Goal: Task Accomplishment & Management: Use online tool/utility

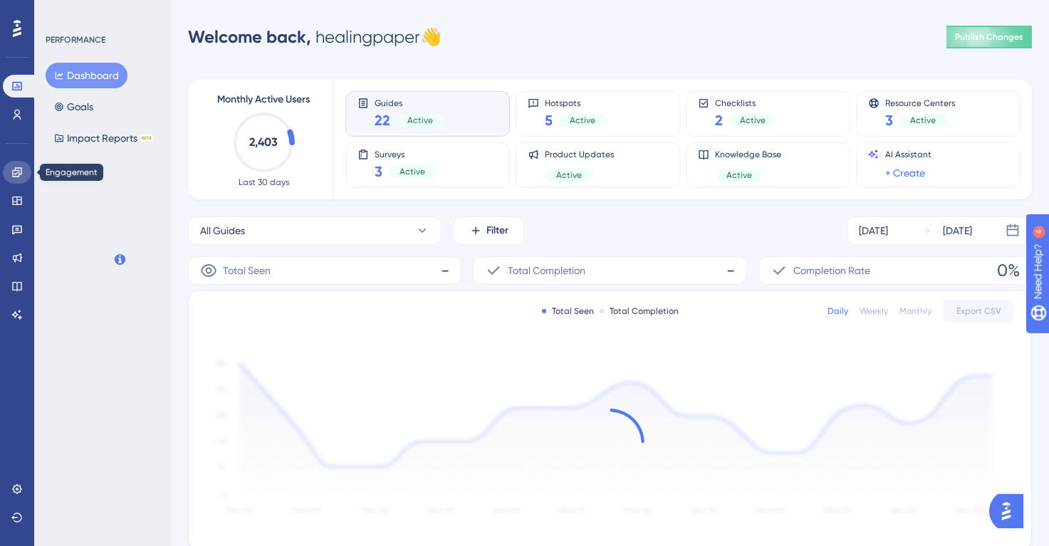
click at [19, 173] on icon at bounding box center [16, 171] width 9 height 9
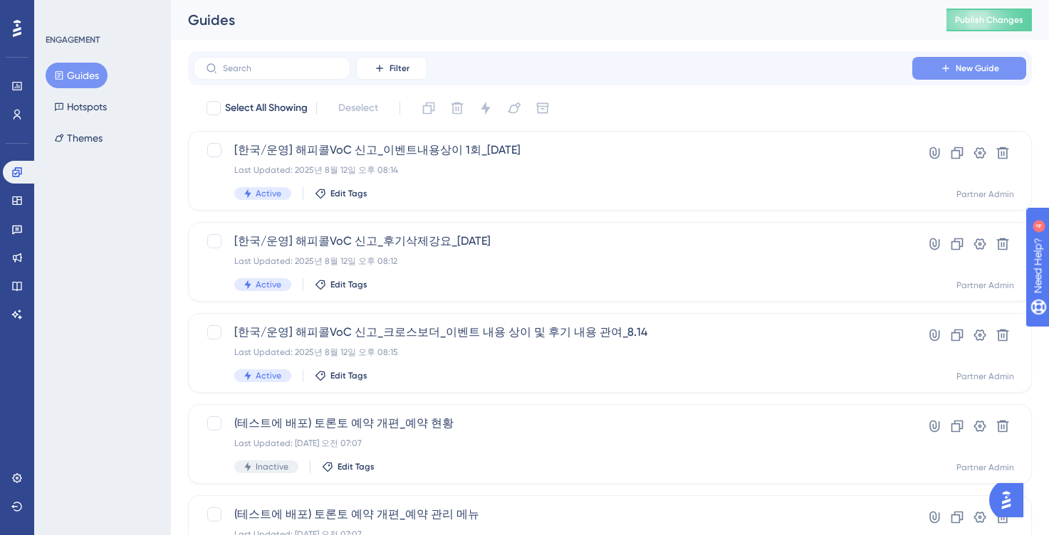
click at [948, 68] on icon at bounding box center [945, 68] width 11 height 11
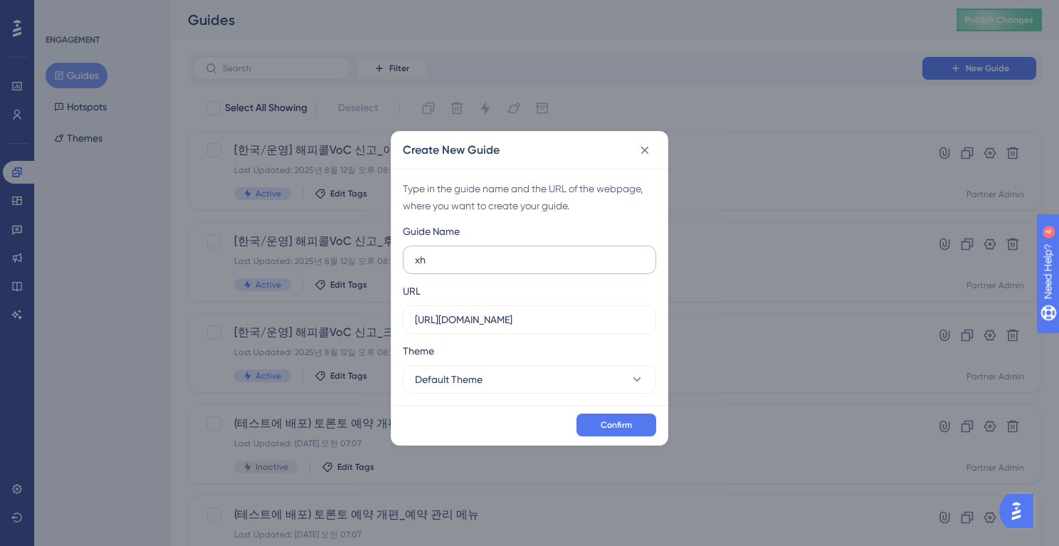
type input "x"
click at [440, 261] on input "(일본)토론토_예약 개편_미리 공지" at bounding box center [529, 260] width 229 height 16
type input "([GEOGRAPHIC_DATA]) 토론토_예약 개편_미리 공지"
click at [543, 322] on input "https://partner.gangnamunni.com" at bounding box center [529, 320] width 229 height 16
paste input "test.gangnamunni.com/home"
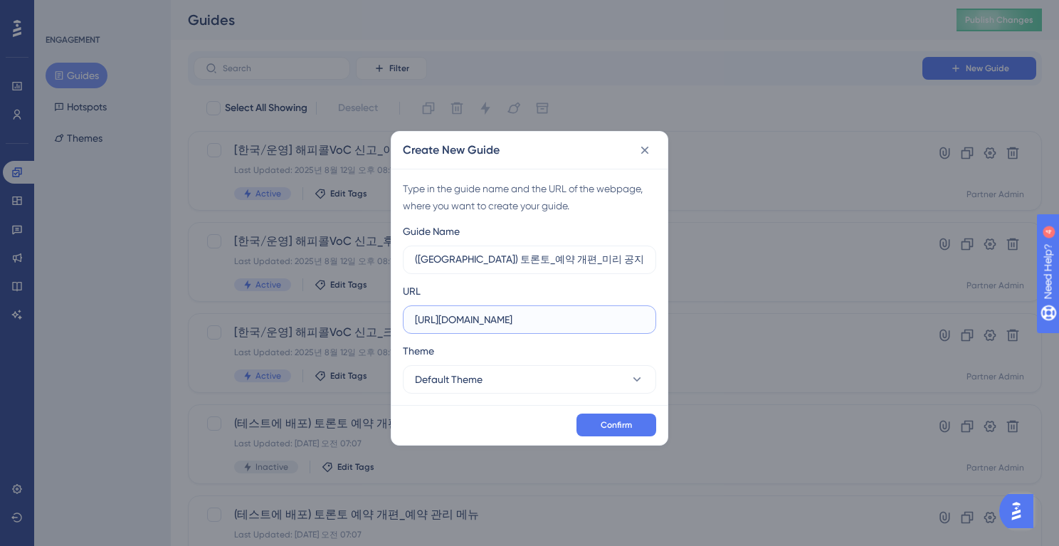
drag, startPoint x: 595, startPoint y: 320, endPoint x: 681, endPoint y: 320, distance: 86.1
click at [681, 320] on div "Create New Guide Type in the guide name and the URL of the webpage, where you w…" at bounding box center [529, 273] width 1059 height 546
click at [635, 323] on input "https://partner.test.gangnamunni.com/home" at bounding box center [529, 320] width 229 height 16
type input "https://partner.test.gangnamunni.com"
click at [604, 424] on span "Confirm" at bounding box center [616, 424] width 31 height 11
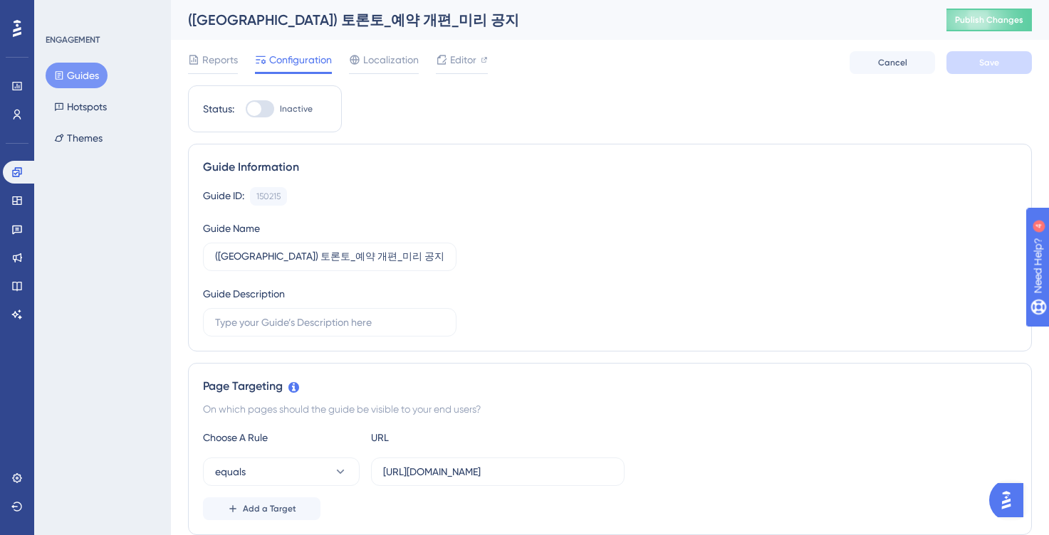
click at [261, 103] on div at bounding box center [260, 108] width 28 height 17
click at [246, 109] on input "Inactive" at bounding box center [245, 109] width 1 height 1
checkbox input "true"
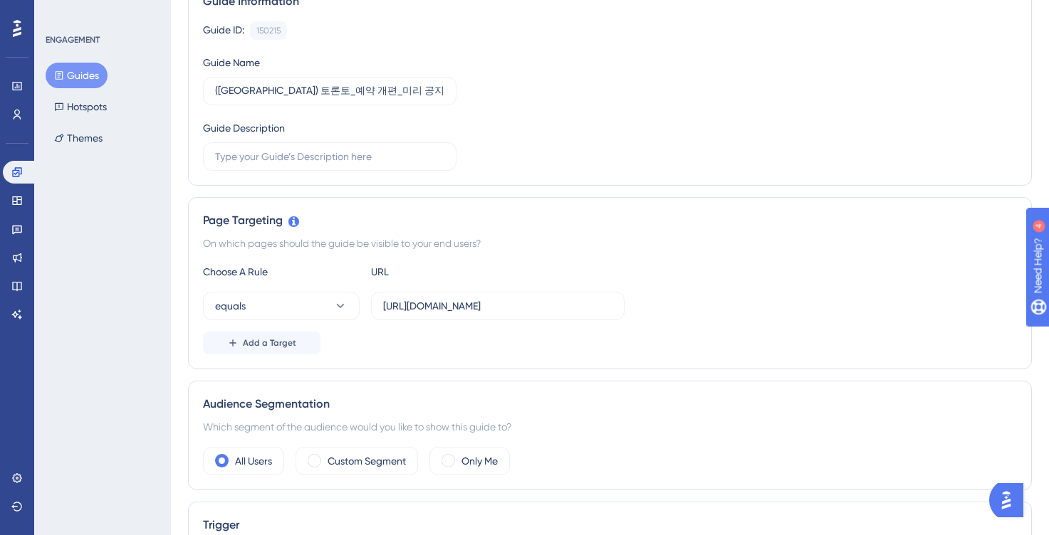
scroll to position [219, 0]
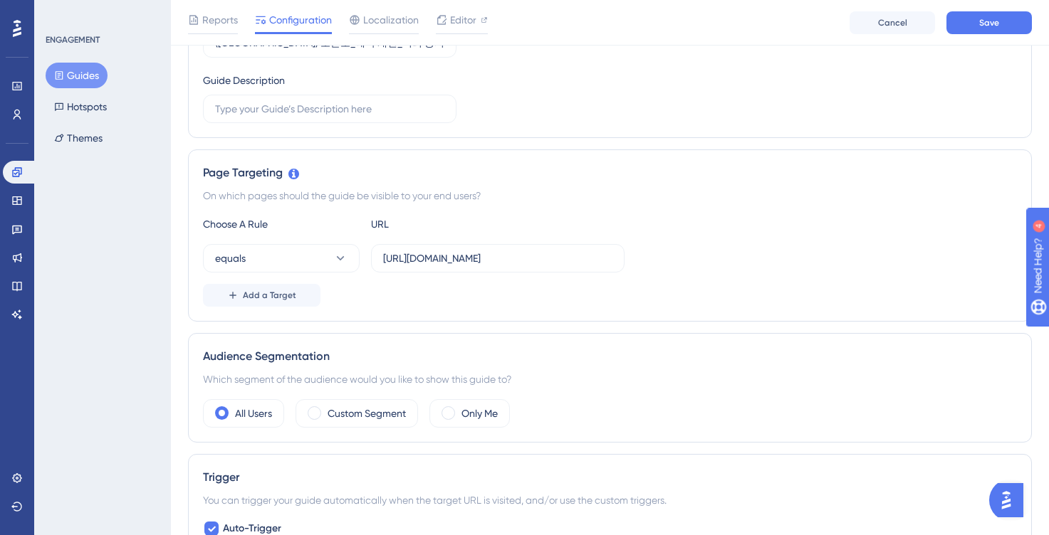
click at [310, 273] on div "Choose A Rule URL equals https://partner.test.gangnamunni.com/home Add a Target" at bounding box center [610, 261] width 814 height 91
click at [313, 261] on button "equals" at bounding box center [281, 258] width 157 height 28
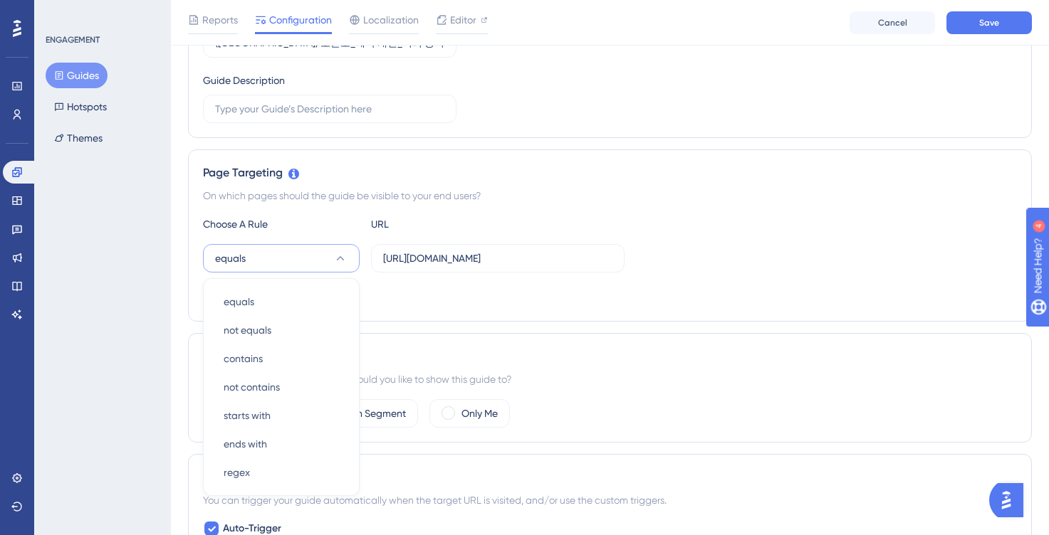
scroll to position [339, 0]
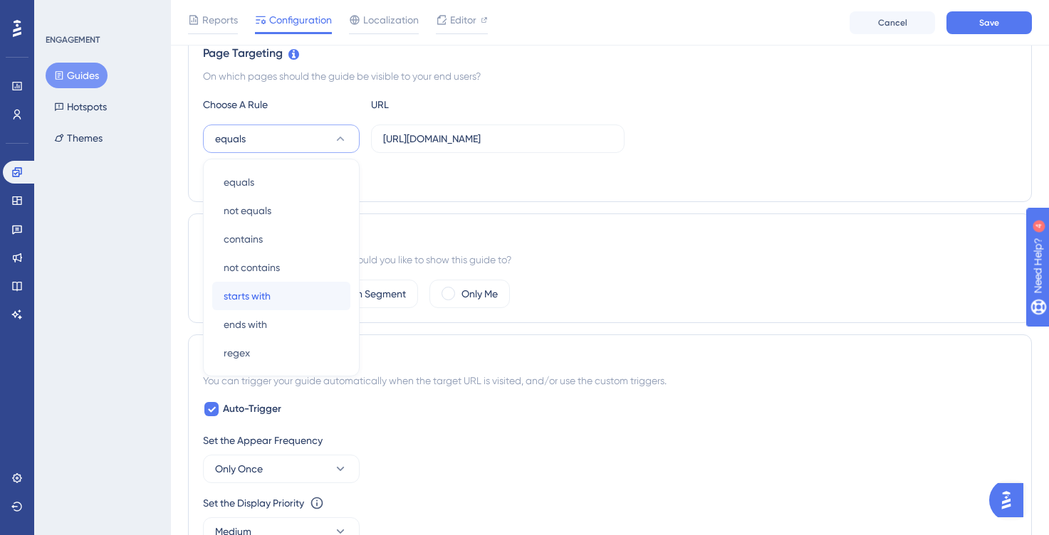
click at [298, 296] on div "starts with starts with" at bounding box center [281, 296] width 115 height 28
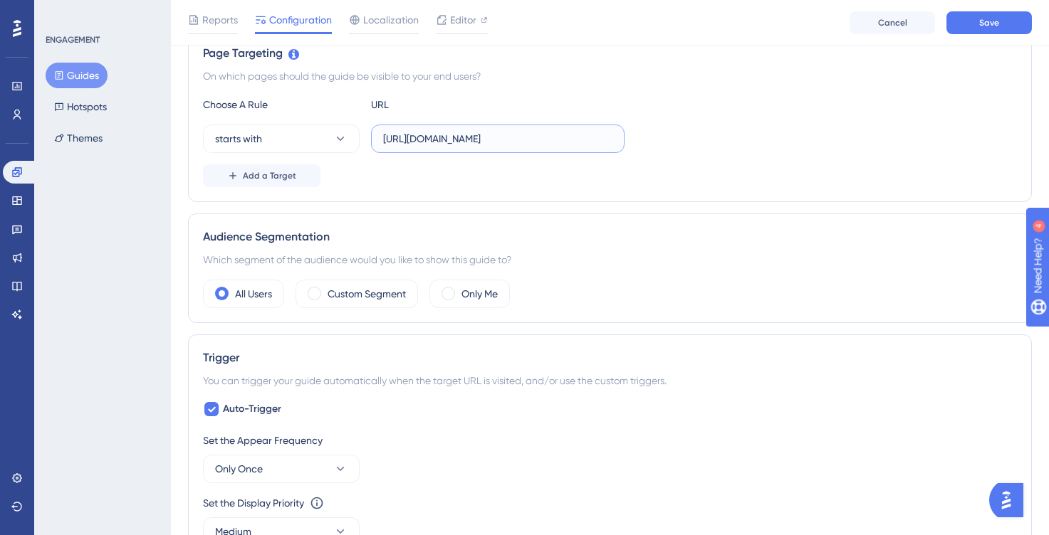
drag, startPoint x: 562, startPoint y: 139, endPoint x: 602, endPoint y: 139, distance: 40.6
click at [602, 139] on input "https://partner.test.gangnamunni.com/home" at bounding box center [497, 139] width 229 height 16
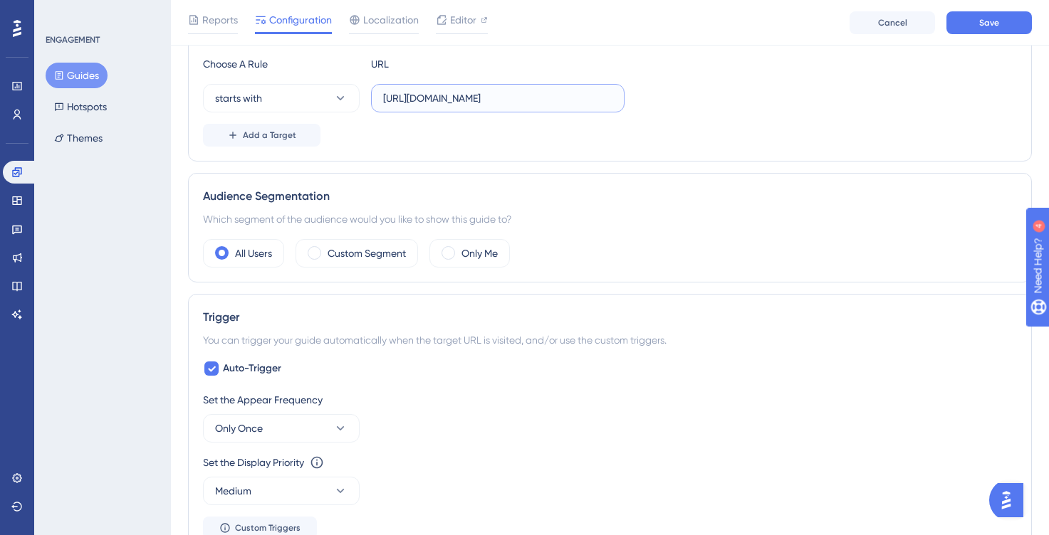
scroll to position [426, 0]
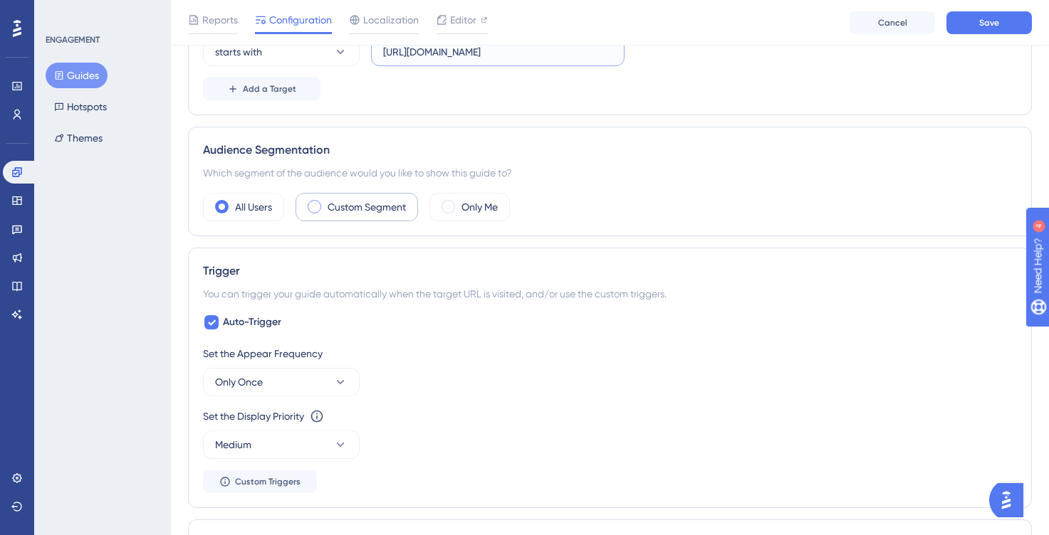
type input "https://partner.test.gangnamunni.com"
click at [367, 216] on div "Custom Segment" at bounding box center [356, 207] width 122 height 28
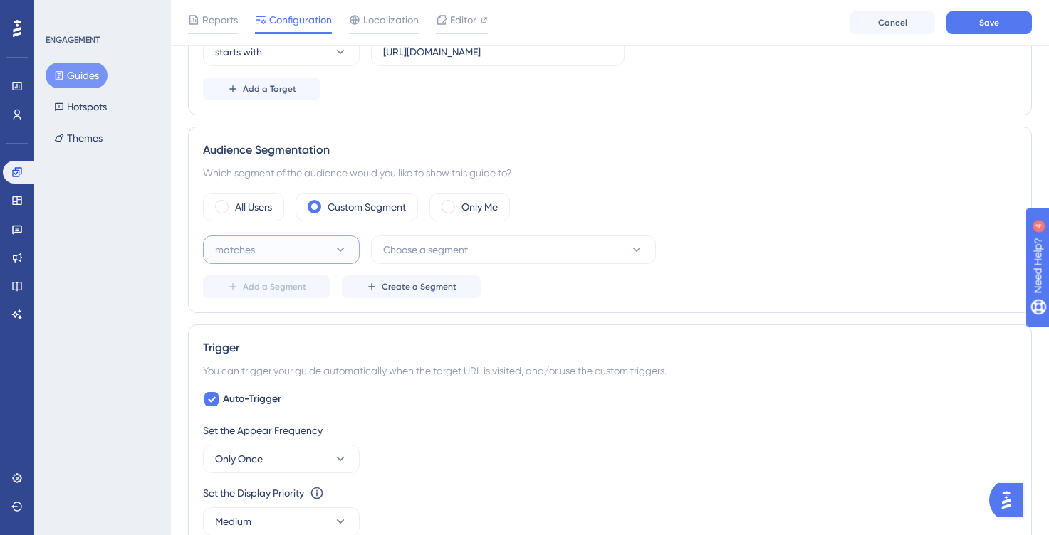
click at [321, 241] on button "matches" at bounding box center [281, 250] width 157 height 28
click at [308, 286] on div "matches matches" at bounding box center [281, 293] width 115 height 28
click at [417, 236] on button "Choose a segment" at bounding box center [513, 250] width 285 height 28
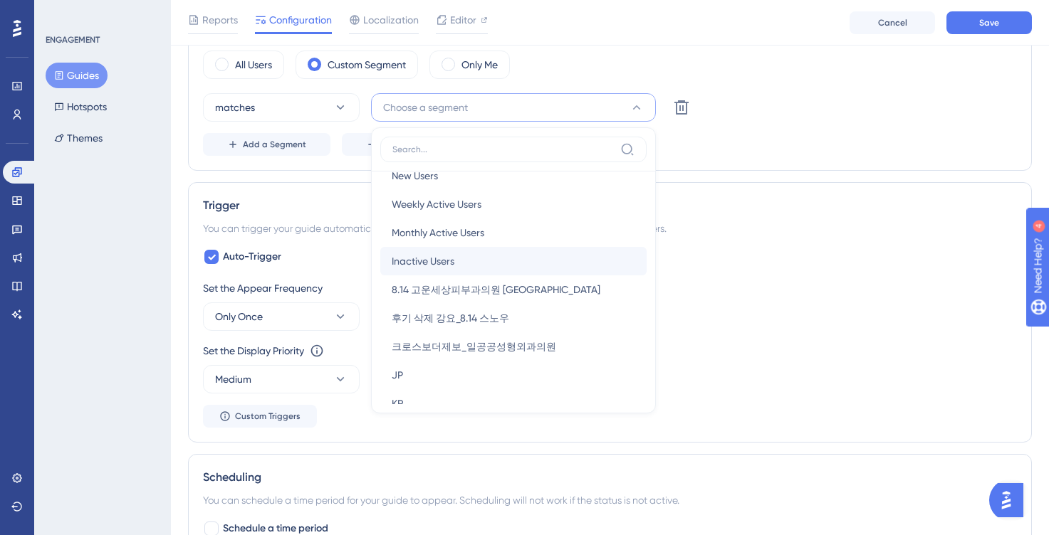
scroll to position [38, 0]
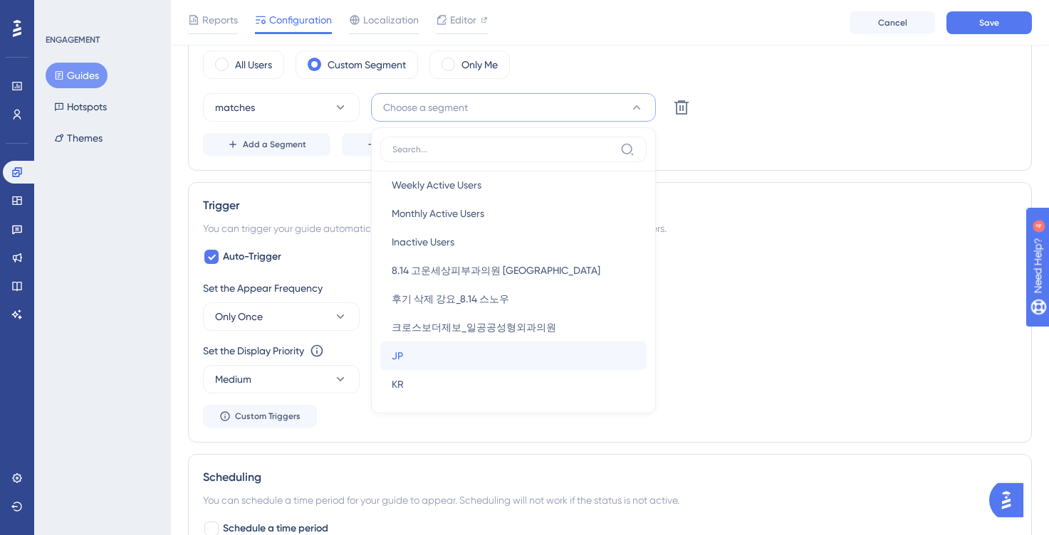
click at [441, 355] on div "JP JP" at bounding box center [513, 356] width 243 height 28
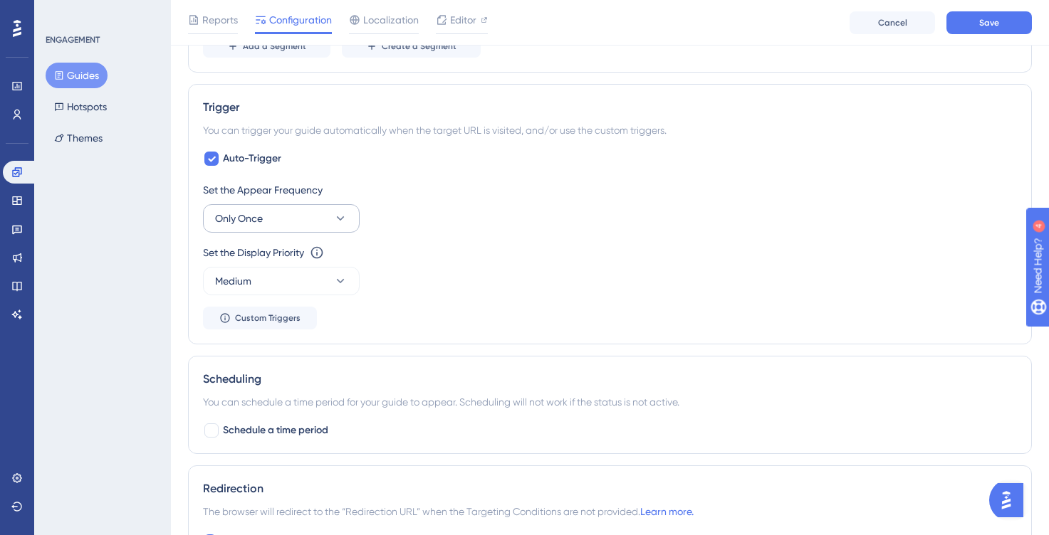
scroll to position [667, 0]
click at [251, 162] on span "Auto-Trigger" at bounding box center [252, 157] width 58 height 17
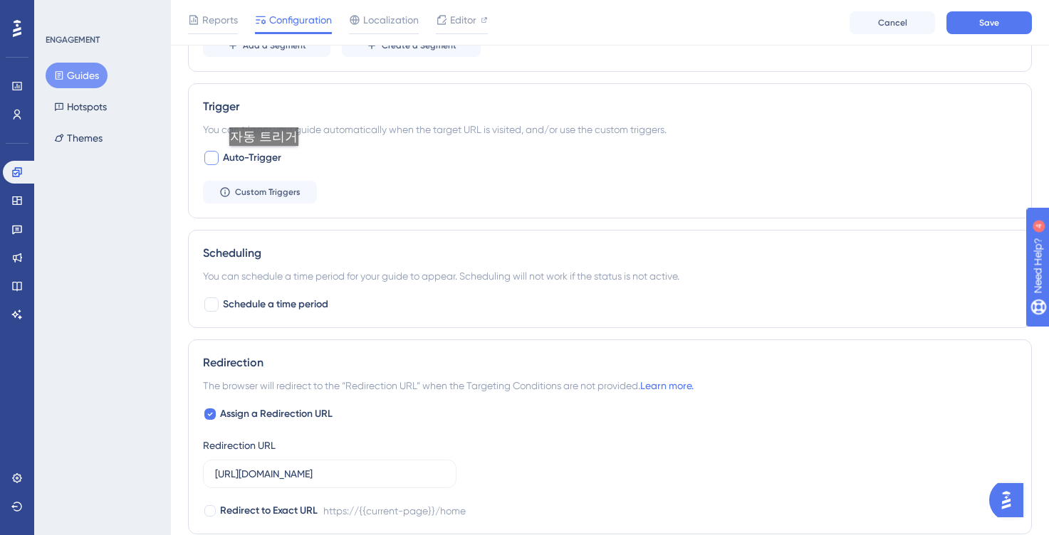
click at [266, 160] on span "Auto-Trigger" at bounding box center [252, 157] width 58 height 17
checkbox input "true"
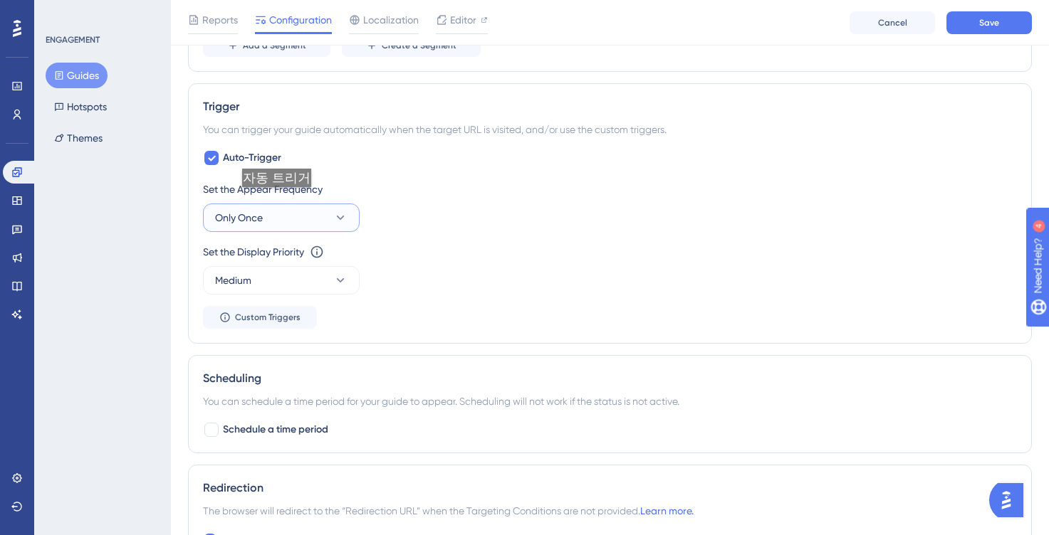
click at [277, 208] on button "Only Once" at bounding box center [281, 218] width 157 height 28
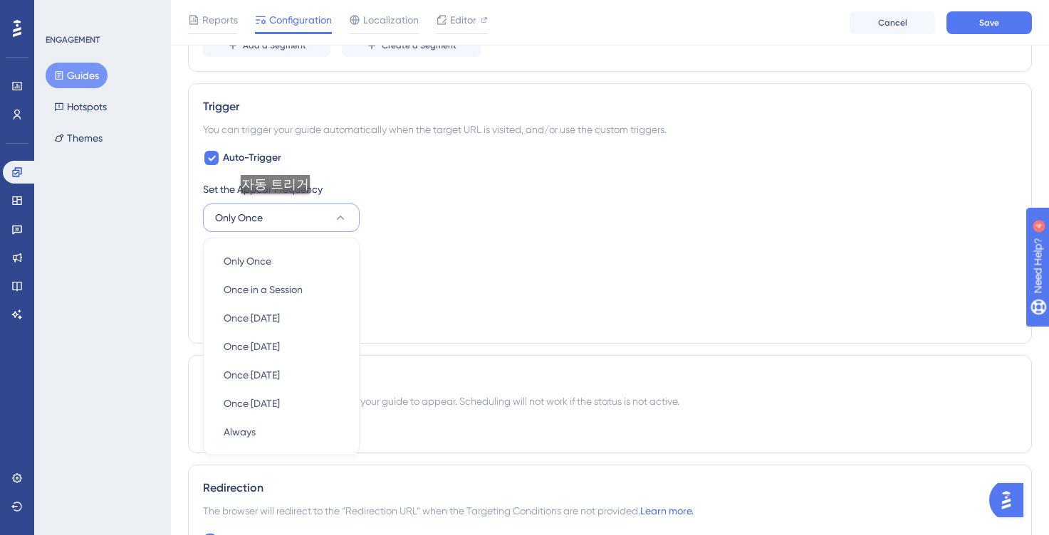
scroll to position [746, 0]
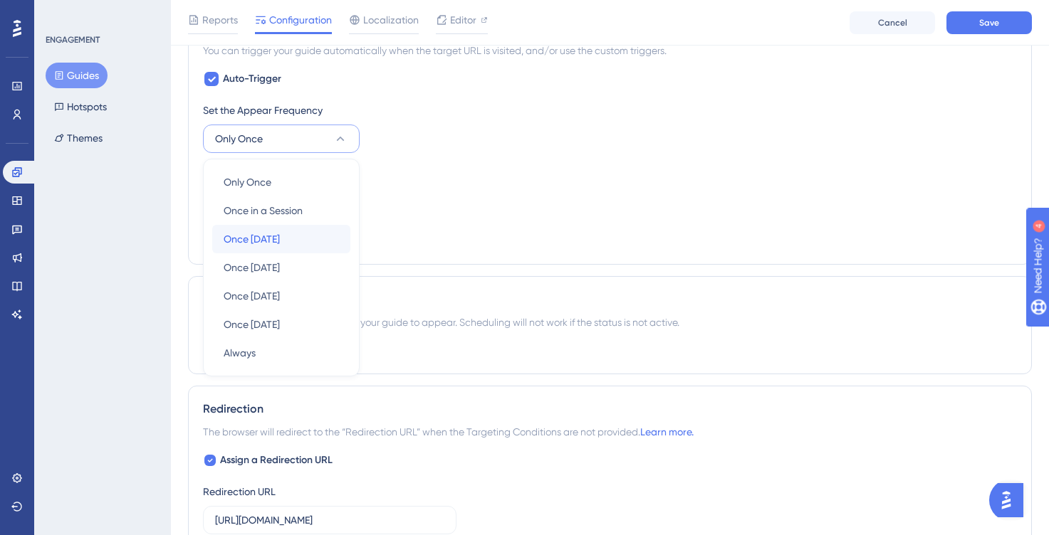
click at [311, 230] on div "Once in 1 day Once in 1 day" at bounding box center [281, 239] width 115 height 28
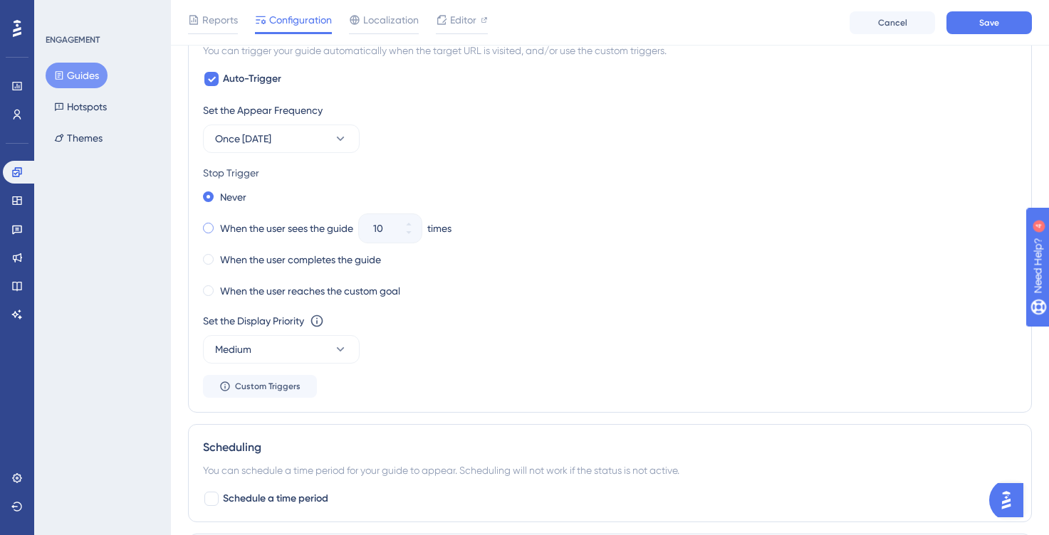
click at [316, 233] on label "When the user sees the guide" at bounding box center [286, 228] width 133 height 17
drag, startPoint x: 389, startPoint y: 231, endPoint x: 373, endPoint y: 231, distance: 16.4
click at [373, 231] on div "10" at bounding box center [377, 228] width 37 height 28
type input "1"
click at [515, 271] on div "Never When the user sees the guide 1 times When the user completes the guide Wh…" at bounding box center [610, 244] width 814 height 114
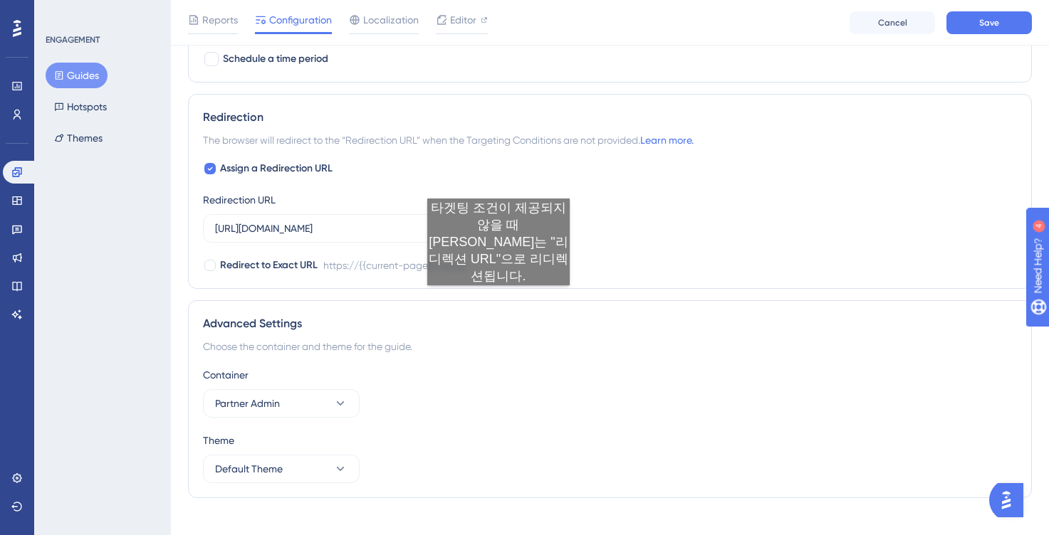
scroll to position [1206, 0]
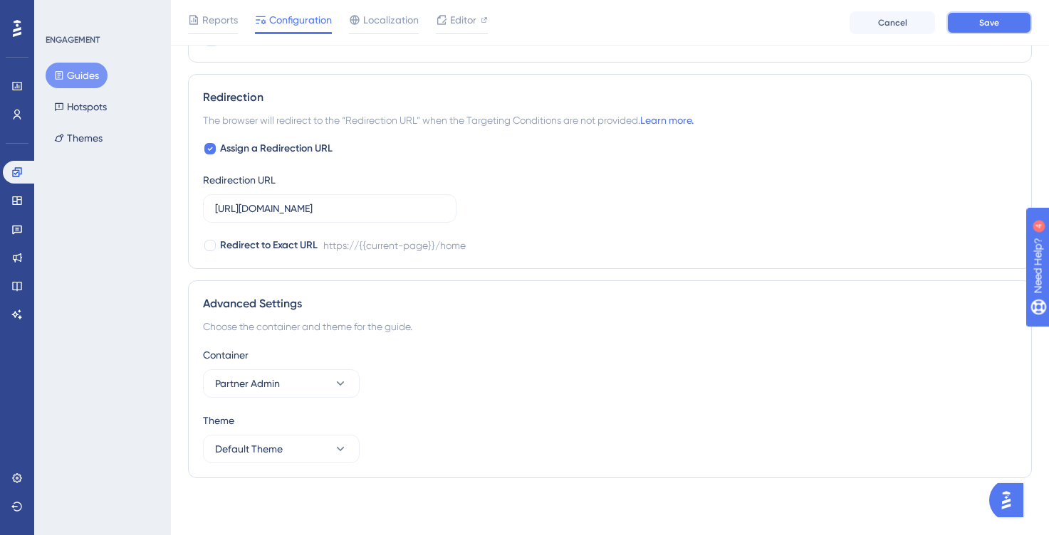
click at [979, 16] on button "Save" at bounding box center [988, 22] width 85 height 23
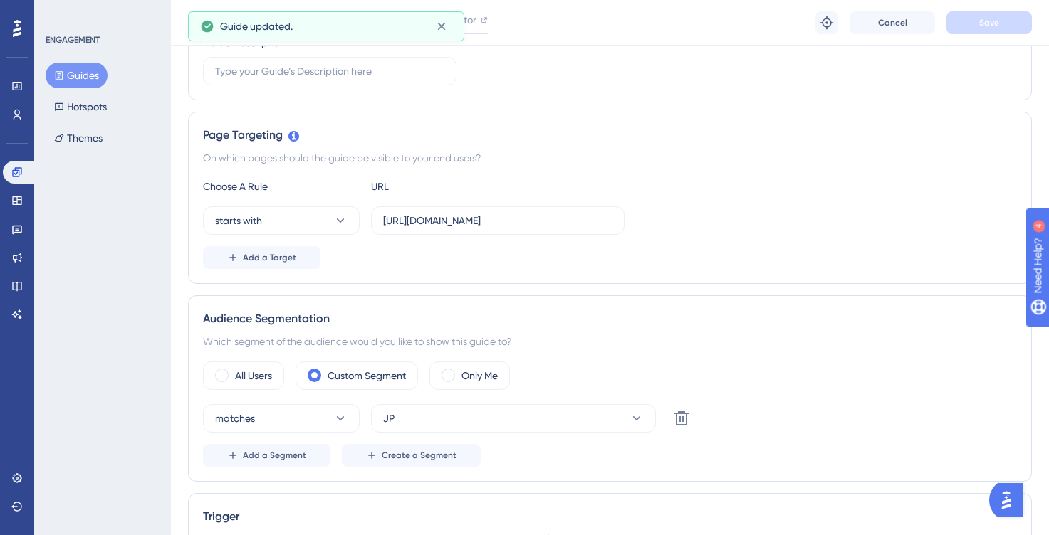
scroll to position [0, 0]
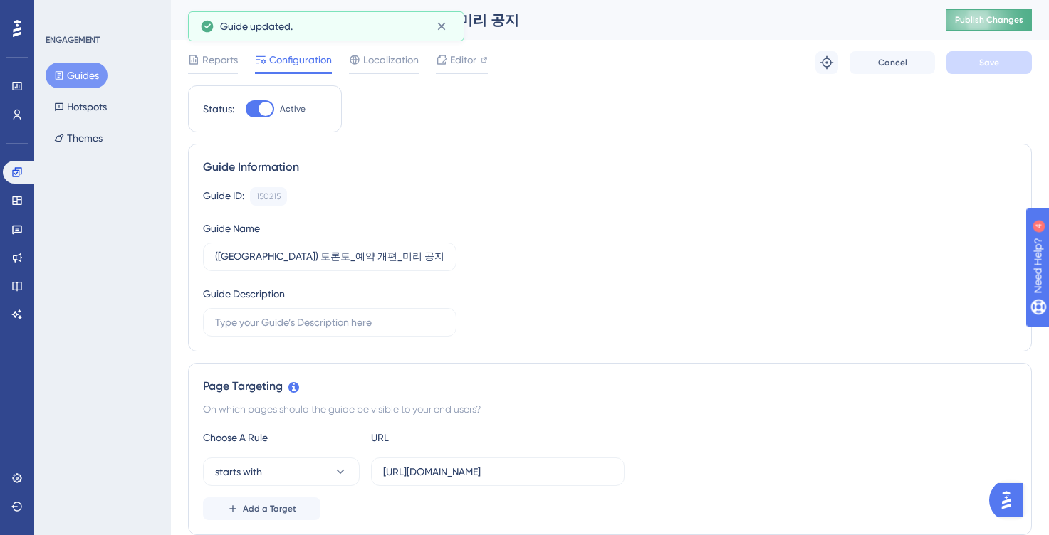
click at [989, 26] on button "Publish Changes" at bounding box center [988, 20] width 85 height 23
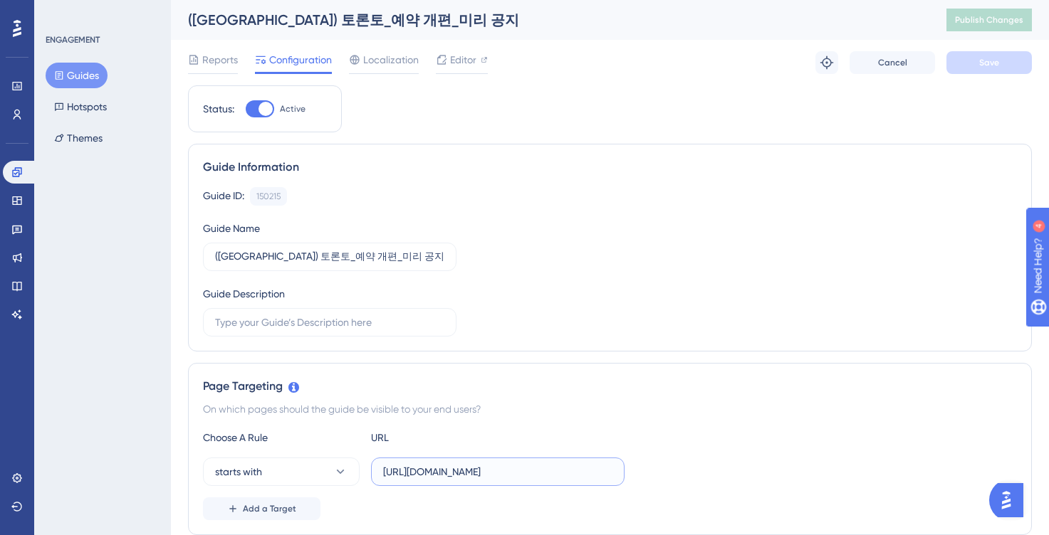
click at [471, 472] on input "https://partner.test.gangnamunni.com" at bounding box center [497, 472] width 229 height 16
click at [443, 474] on input "https://partner.test.gangnamunni.com" at bounding box center [497, 472] width 229 height 16
click at [582, 476] on input "https://partner.test.gangnamunni.com" at bounding box center [497, 472] width 229 height 16
paste input "gangnamunni.com/"
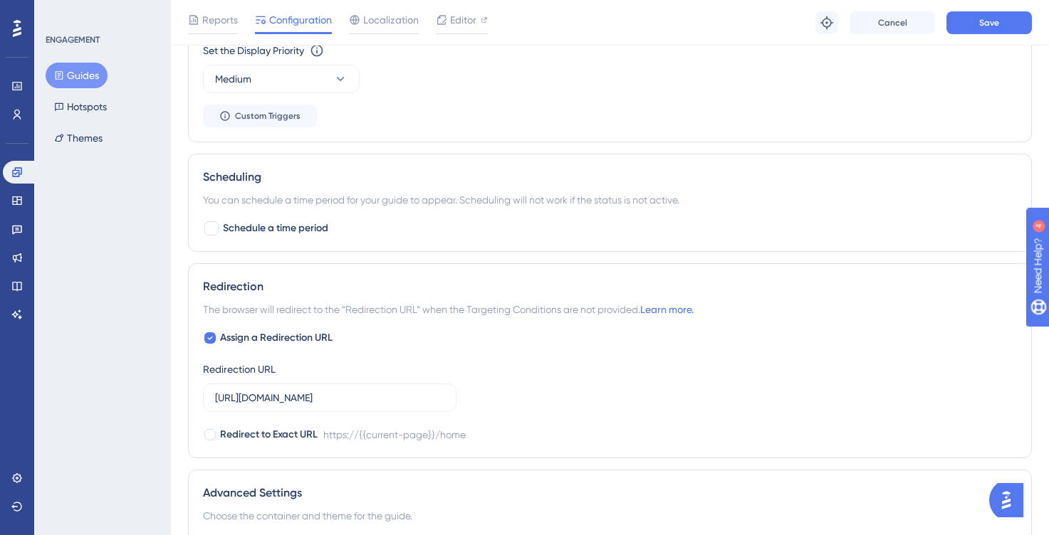
scroll to position [1018, 0]
type input "https://partner.gangnamunni.com"
click at [412, 395] on input "https://partner.test.gangnamunni.com/home" at bounding box center [329, 397] width 229 height 16
paste input "gangnamunni.com/"
type input "https://partner.gangnamunni.com"
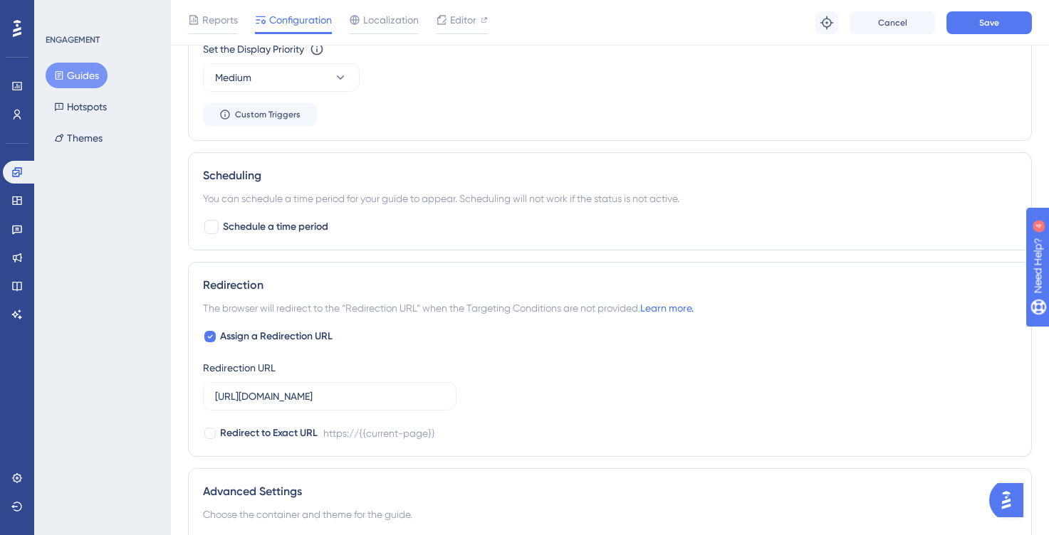
click at [538, 382] on div "Assign a Redirection URL Redirection URL https://partner.gangnamunni.com Redire…" at bounding box center [610, 385] width 814 height 114
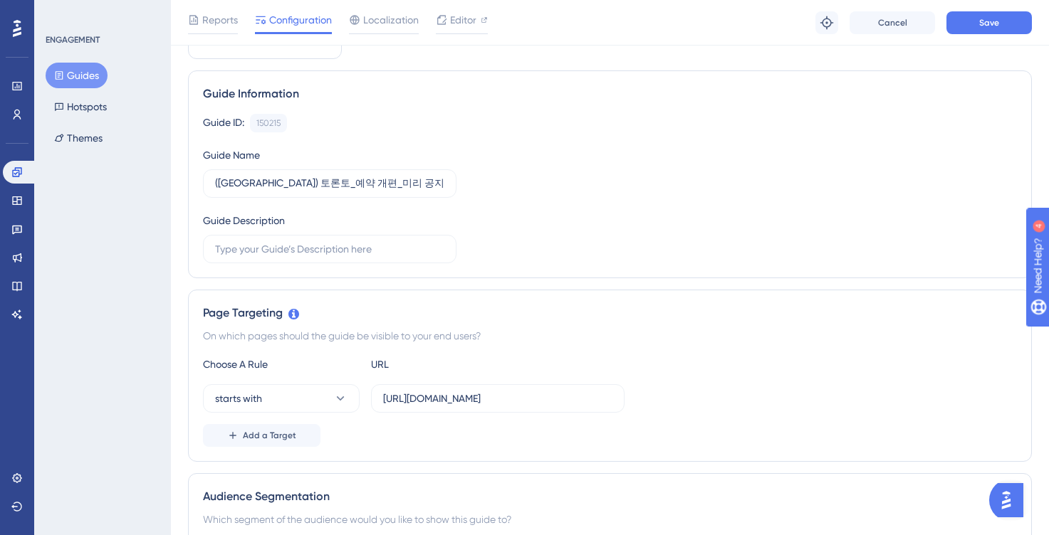
scroll to position [0, 0]
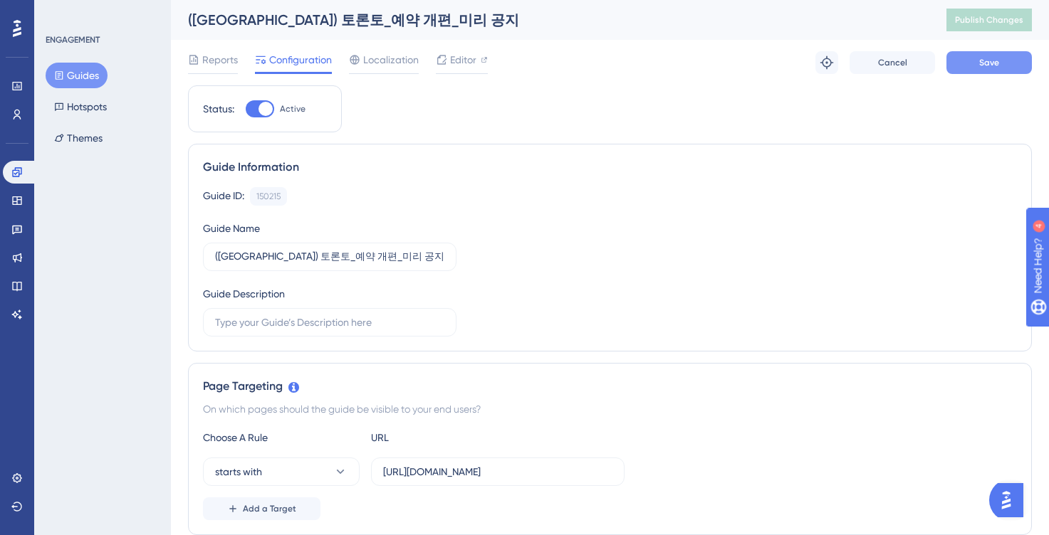
click at [968, 60] on button "Save" at bounding box center [988, 62] width 85 height 23
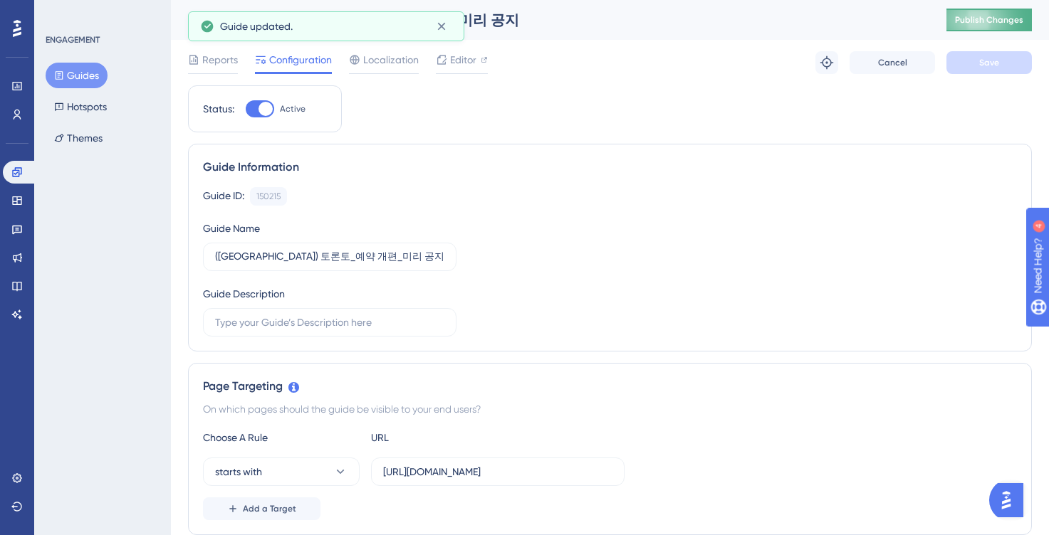
click at [986, 19] on span "Publish Changes" at bounding box center [989, 19] width 68 height 11
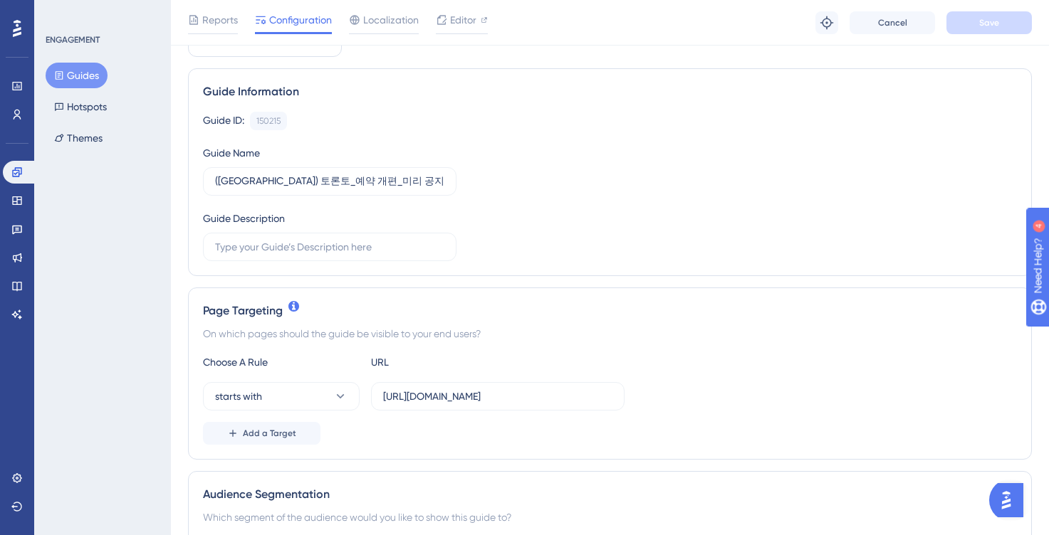
scroll to position [84, 0]
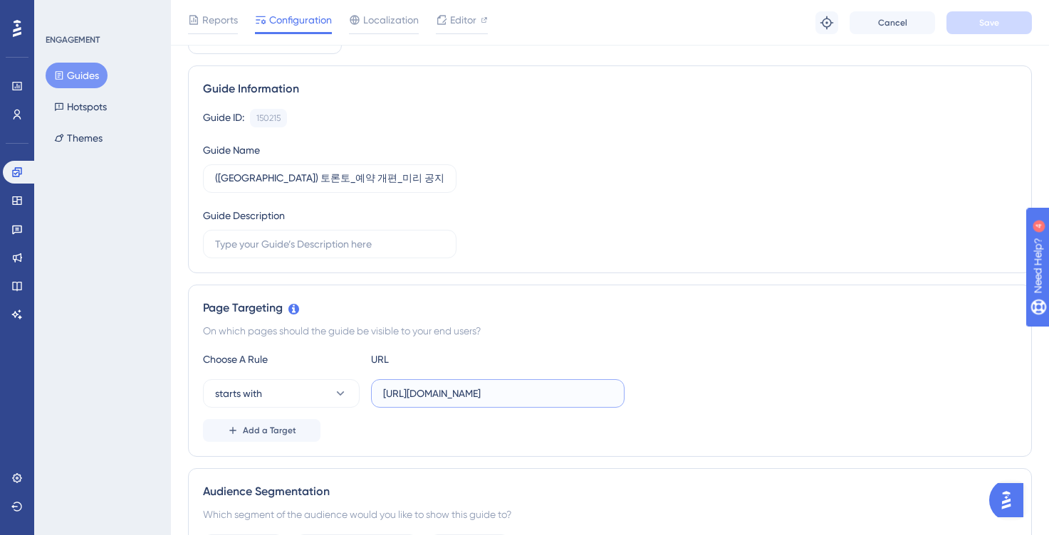
click at [528, 392] on input "https://partner.gangnamunni.com" at bounding box center [497, 394] width 229 height 16
paste input "/"
type input "https://partner.gangnamunni.com"
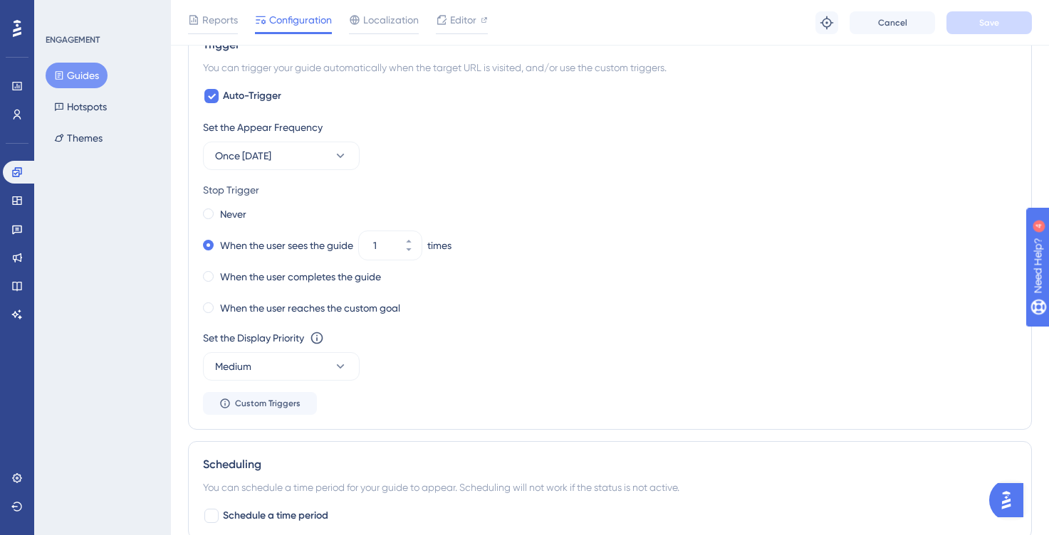
scroll to position [727, 0]
click at [543, 206] on div "Never" at bounding box center [610, 216] width 814 height 20
click at [412, 242] on icon at bounding box center [408, 243] width 9 height 9
click at [952, 21] on button "Save" at bounding box center [988, 22] width 85 height 23
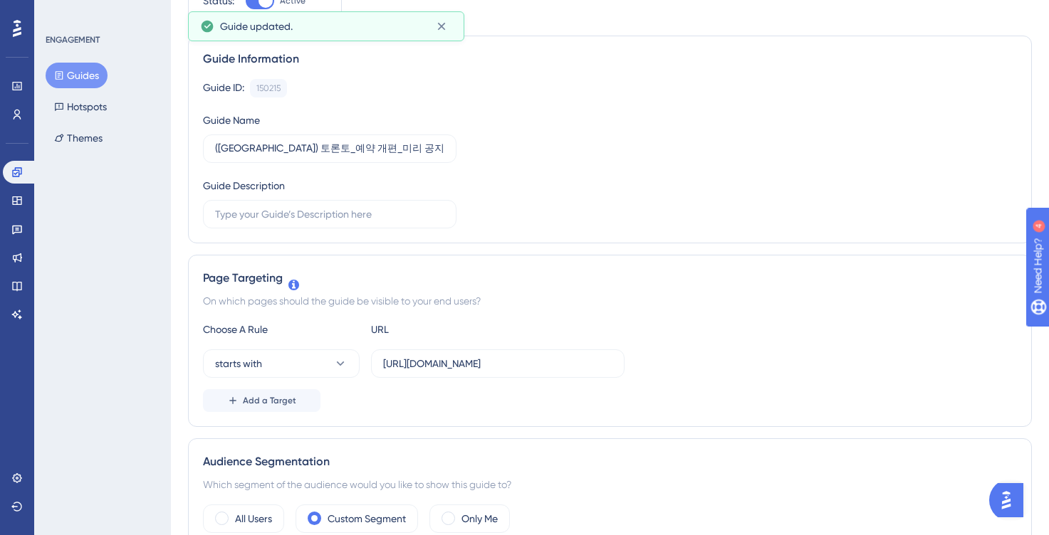
scroll to position [0, 0]
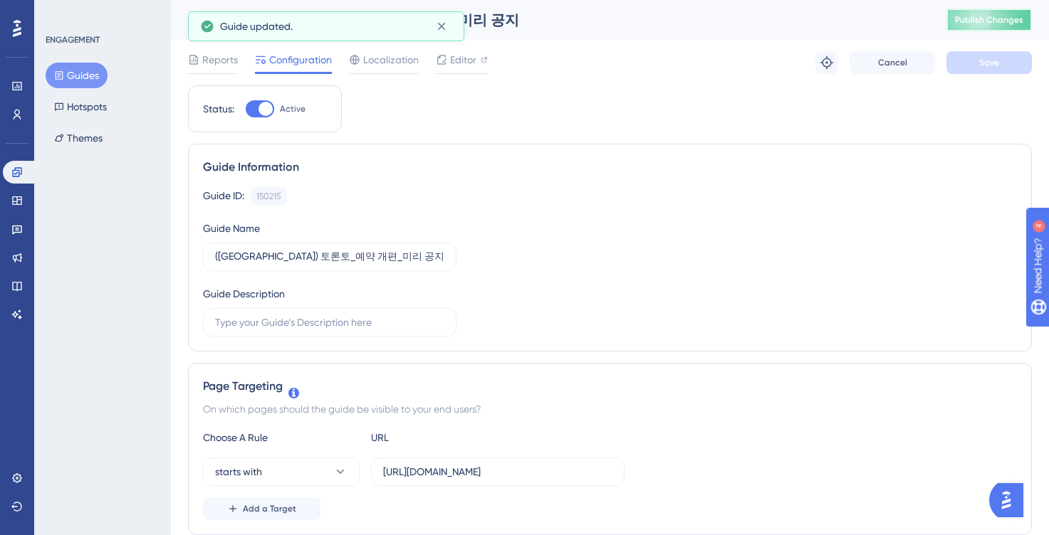
click at [977, 25] on button "Publish Changes" at bounding box center [988, 20] width 85 height 23
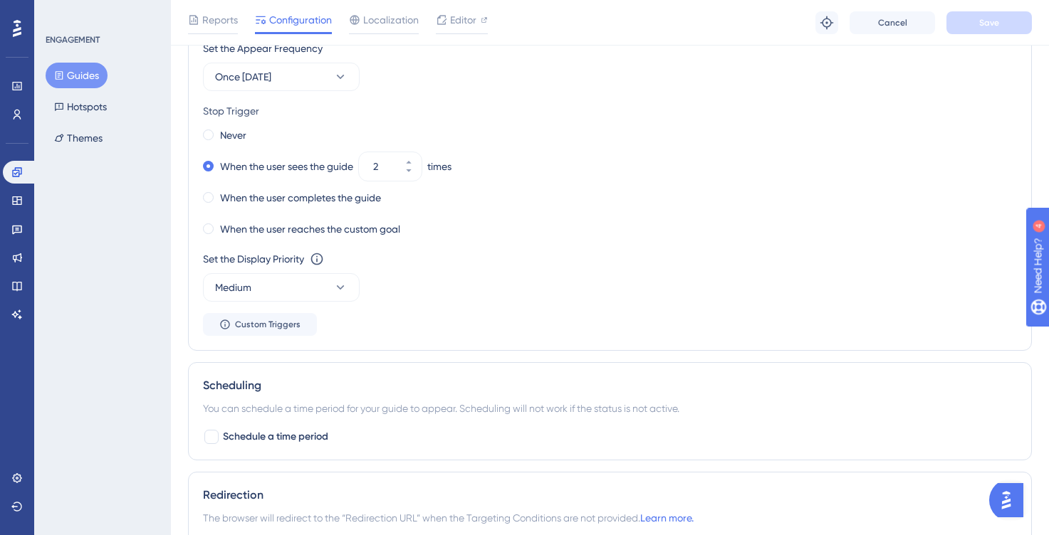
scroll to position [782, 0]
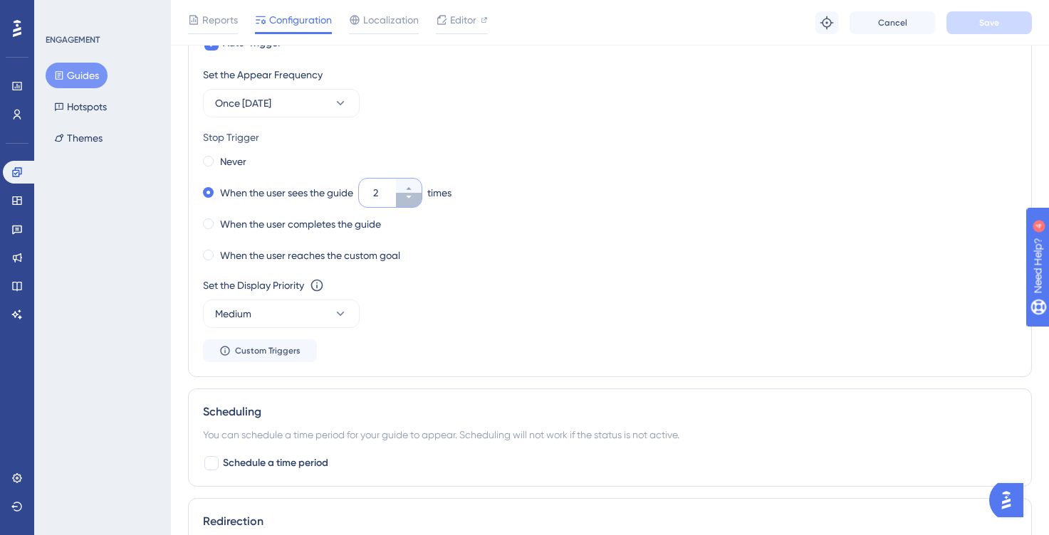
click at [412, 197] on icon at bounding box center [408, 197] width 9 height 9
type input "1"
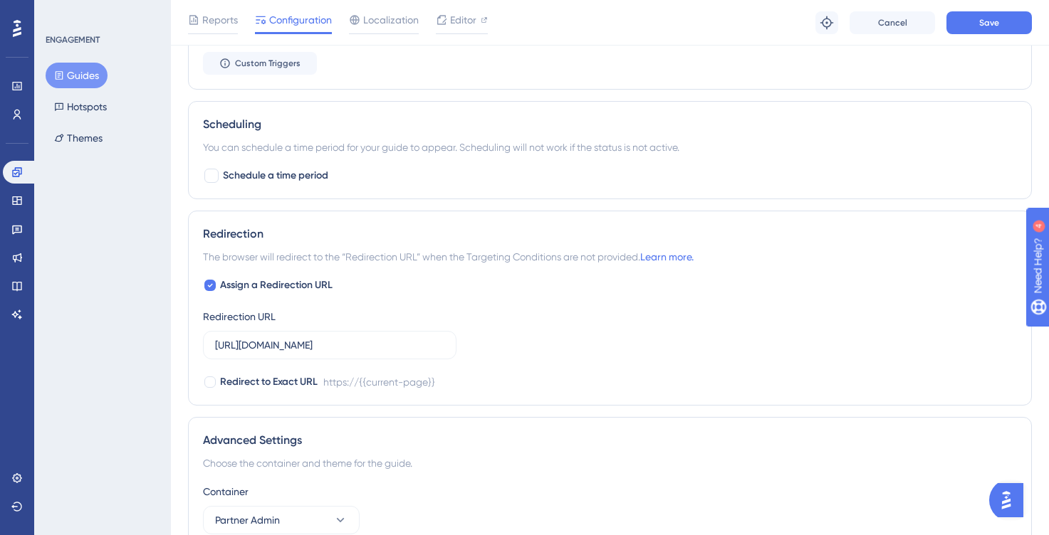
scroll to position [1206, 0]
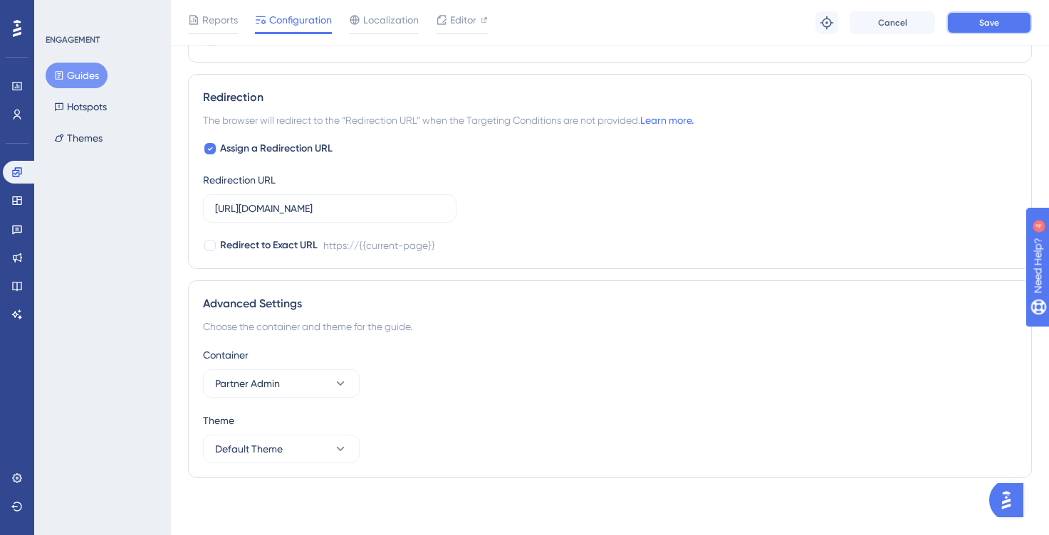
click at [975, 21] on button "Save" at bounding box center [988, 22] width 85 height 23
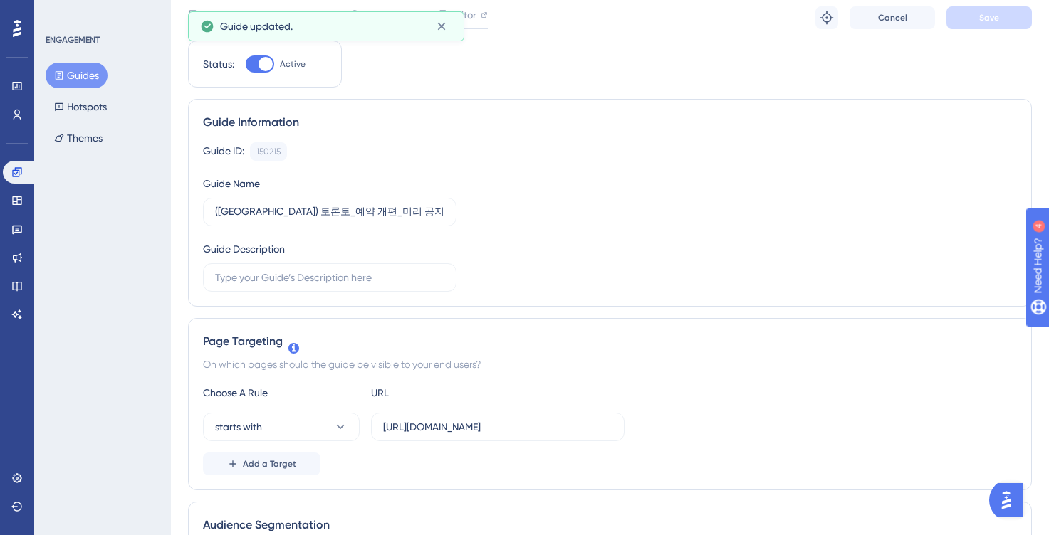
scroll to position [0, 0]
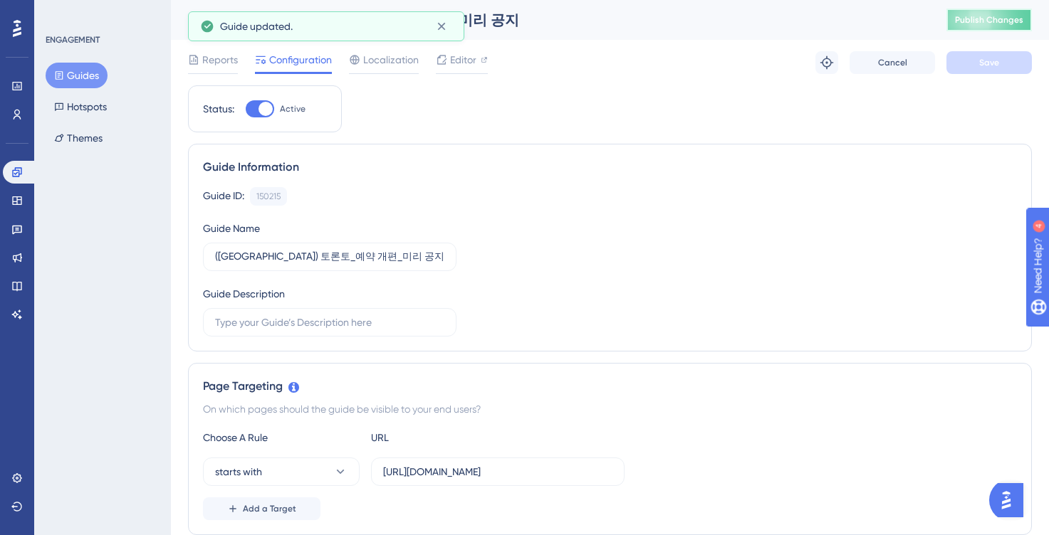
click at [989, 20] on button "Publish Changes" at bounding box center [988, 20] width 85 height 23
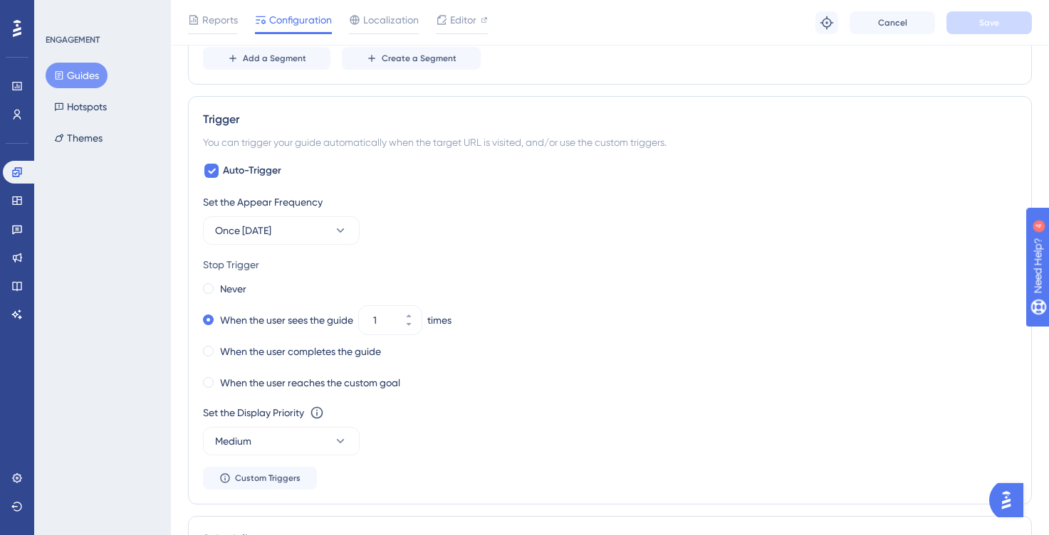
scroll to position [664, 0]
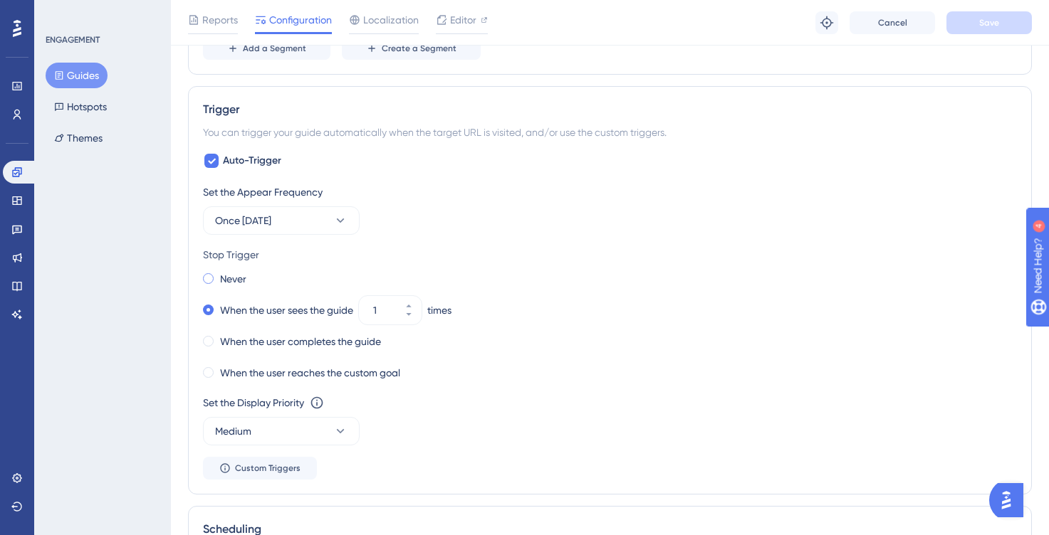
click at [241, 280] on label "Never" at bounding box center [233, 279] width 26 height 17
click at [972, 26] on button "Save" at bounding box center [988, 22] width 85 height 23
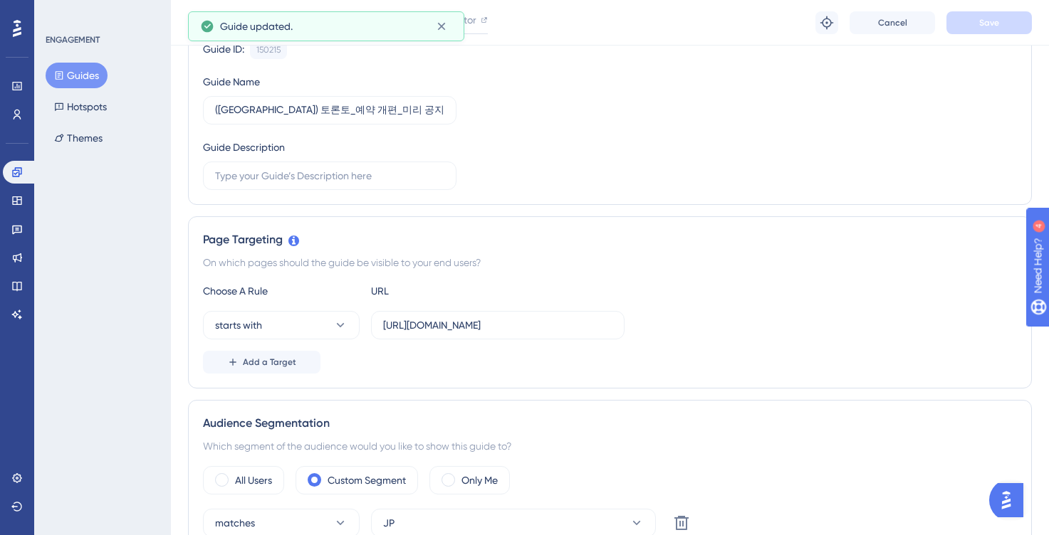
scroll to position [0, 0]
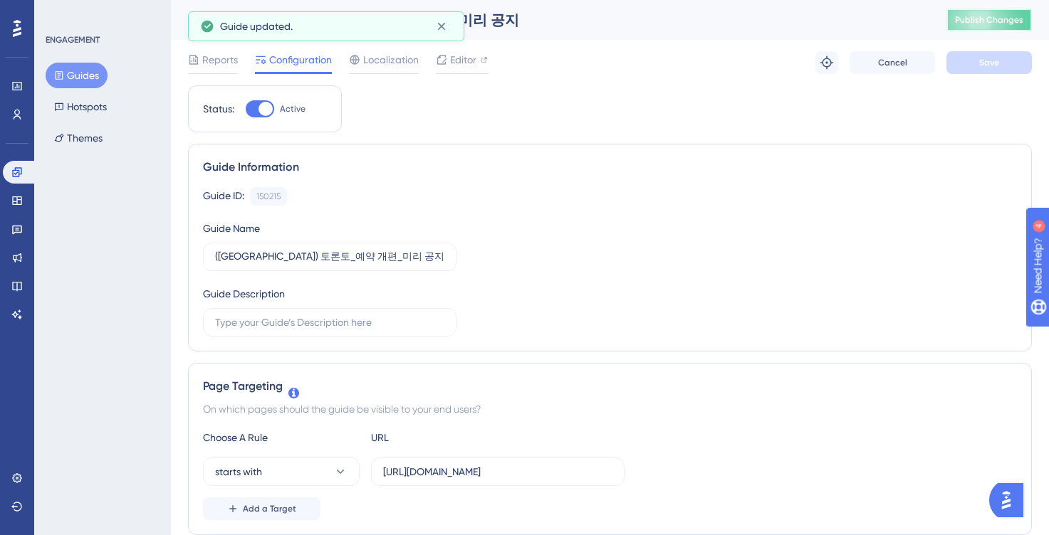
click at [984, 24] on span "Publish Changes" at bounding box center [989, 19] width 68 height 11
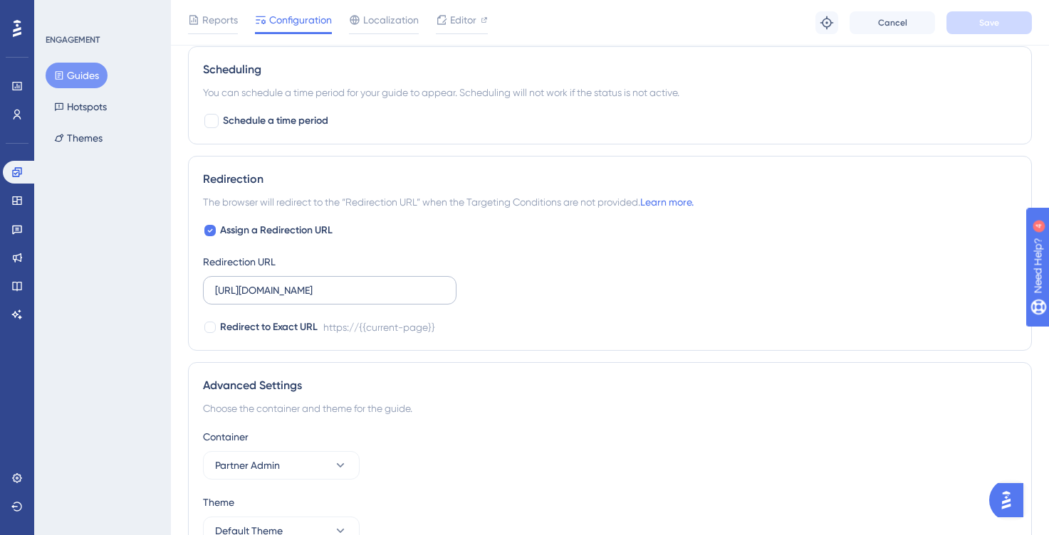
scroll to position [1138, 0]
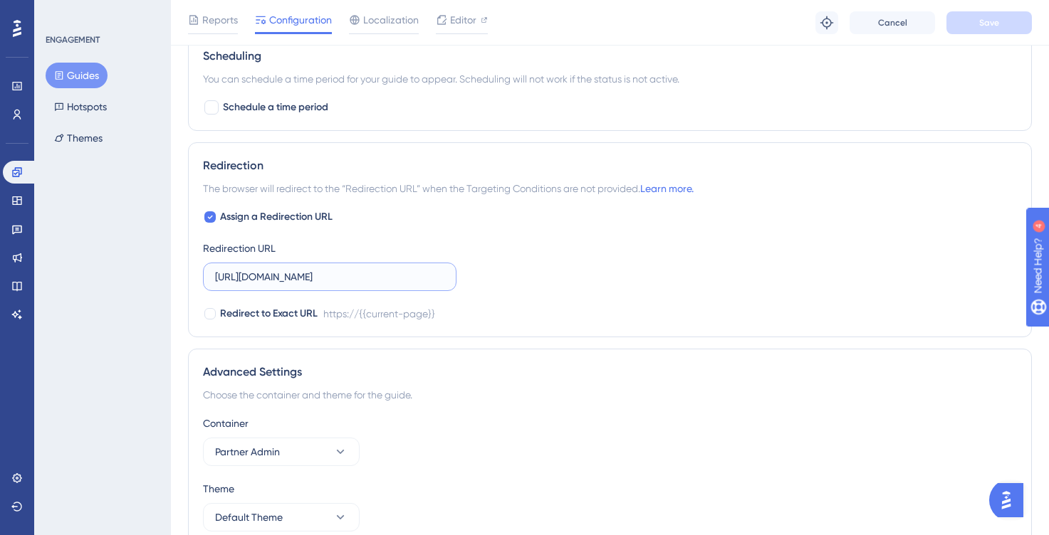
click at [392, 280] on input "https://partner.gangnamunni.com" at bounding box center [329, 277] width 229 height 16
paste input "/consultation"
type input "https://partner.gangnamunni.com/consultation"
click at [278, 219] on span "Assign a Redirection URL" at bounding box center [276, 217] width 112 height 17
checkbox input "false"
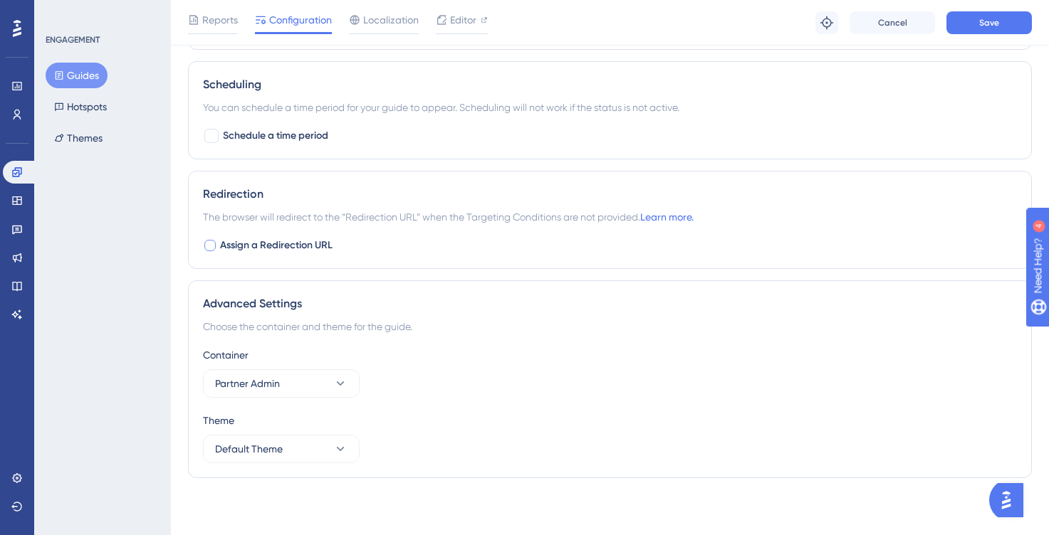
scroll to position [1109, 0]
click at [982, 22] on span "Save" at bounding box center [989, 22] width 20 height 11
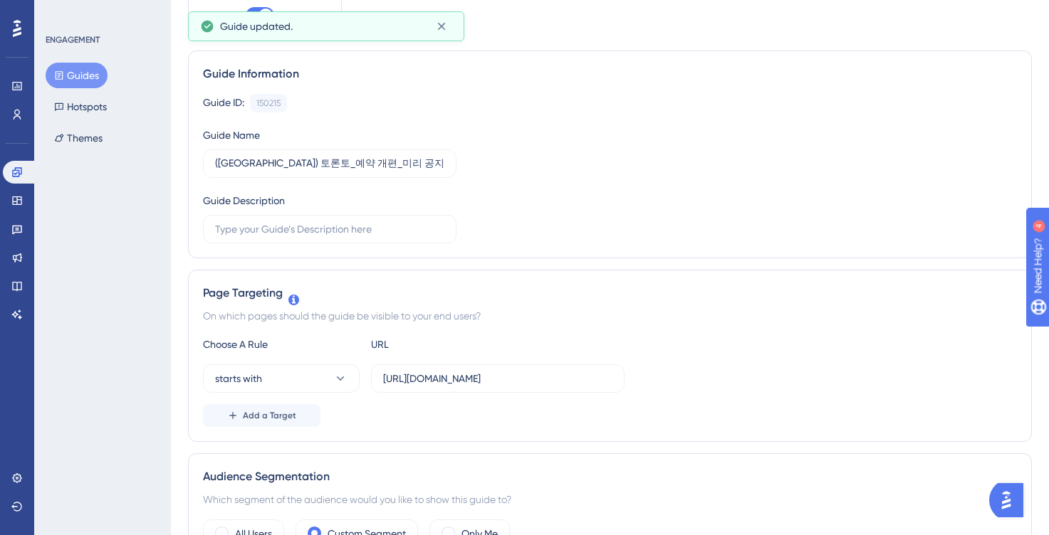
scroll to position [0, 0]
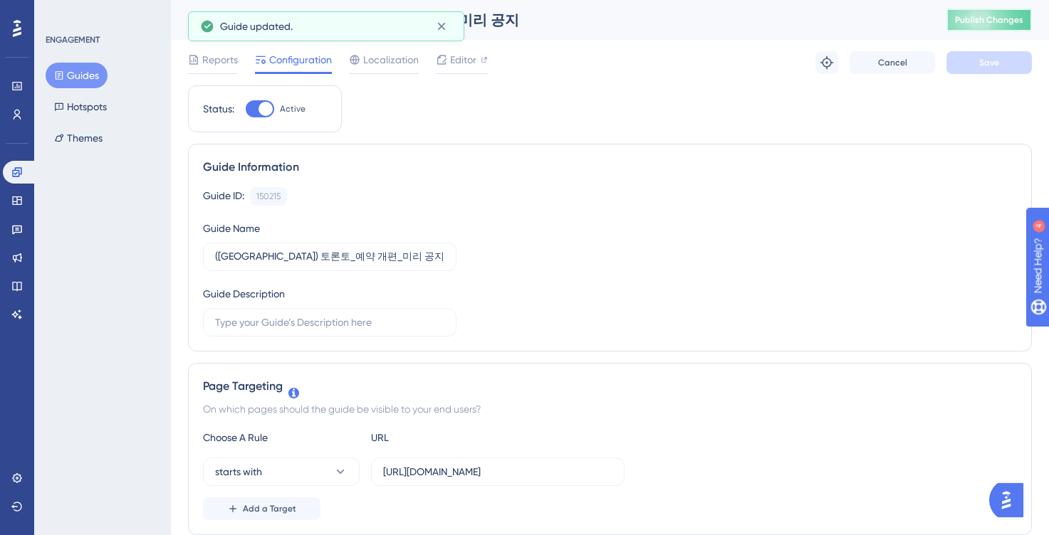
click at [997, 23] on span "Publish Changes" at bounding box center [989, 19] width 68 height 11
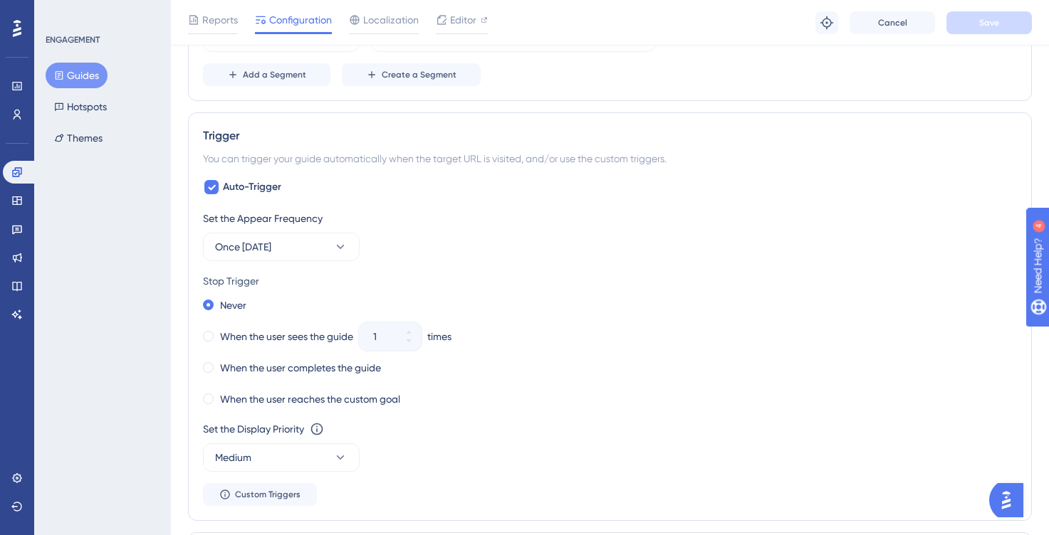
scroll to position [643, 0]
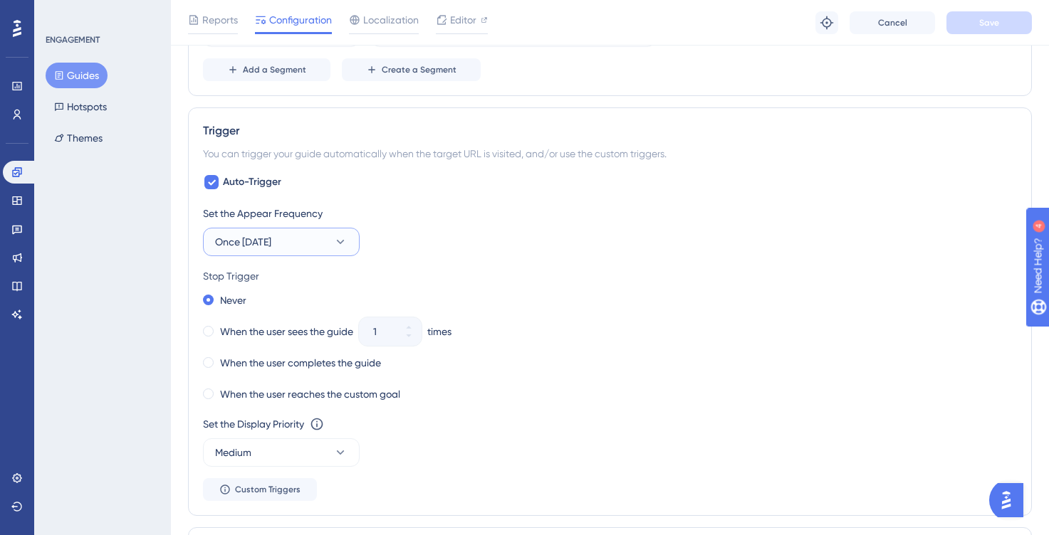
click at [315, 248] on button "Once in 1 day" at bounding box center [281, 242] width 157 height 28
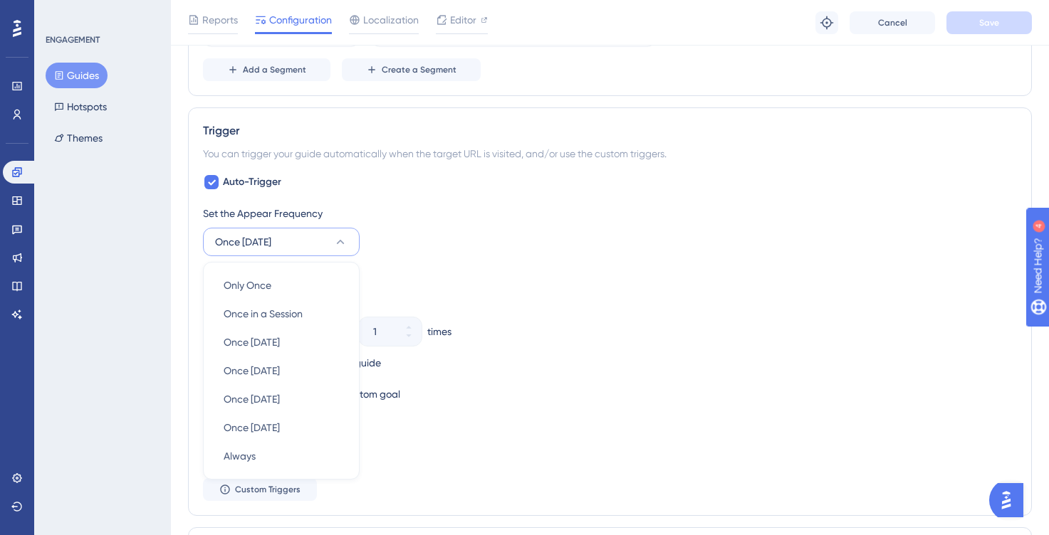
scroll to position [746, 0]
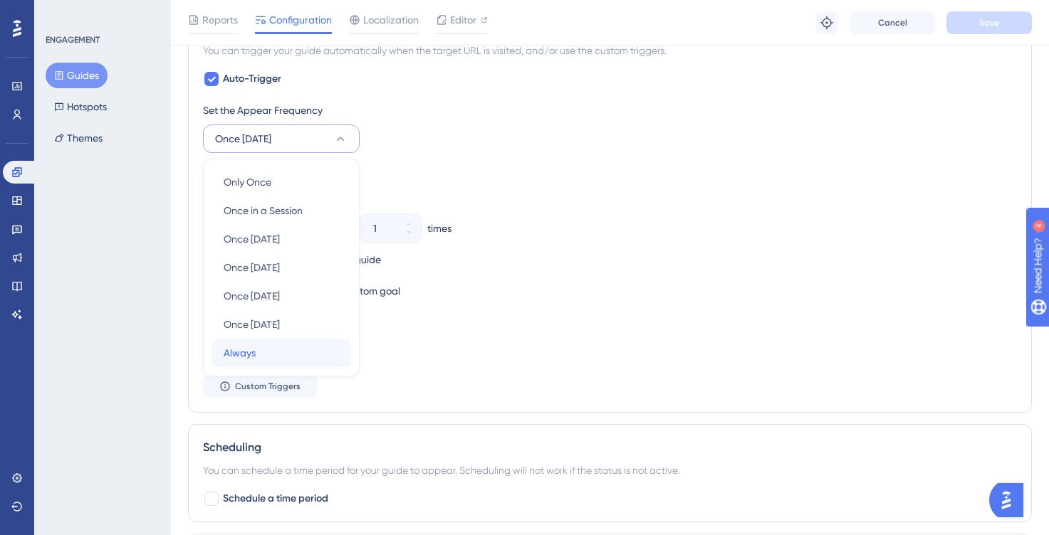
click at [297, 349] on div "Always Always" at bounding box center [281, 353] width 115 height 28
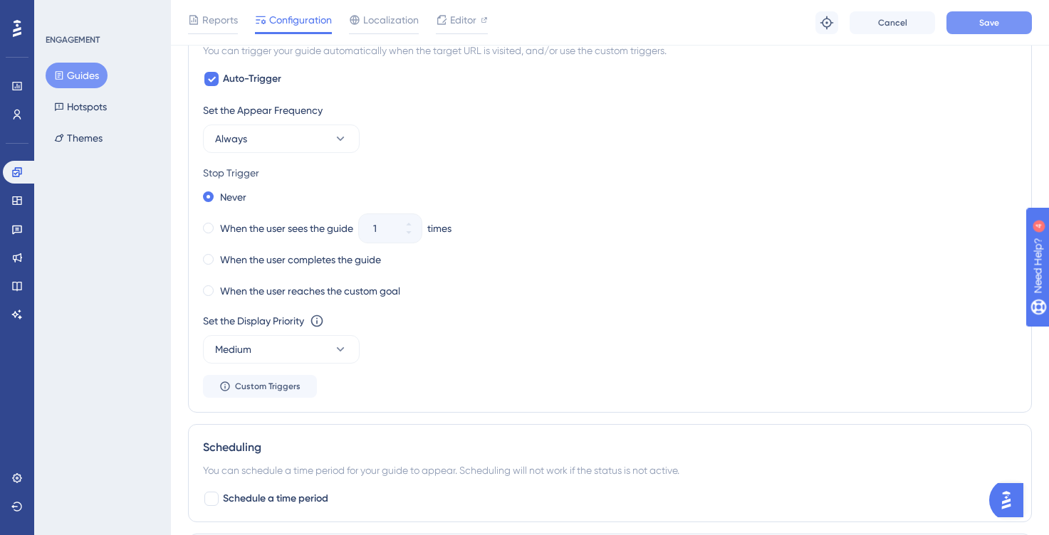
click at [980, 20] on span "Save" at bounding box center [989, 22] width 20 height 11
click at [286, 137] on button "Always" at bounding box center [281, 139] width 157 height 28
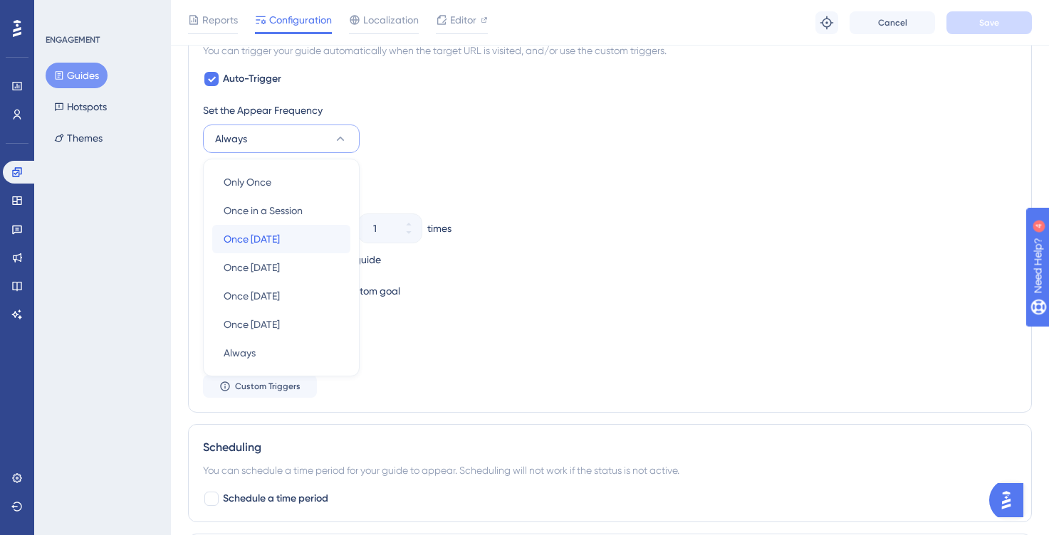
click at [301, 236] on div "Once in 1 day Once in 1 day" at bounding box center [281, 239] width 115 height 28
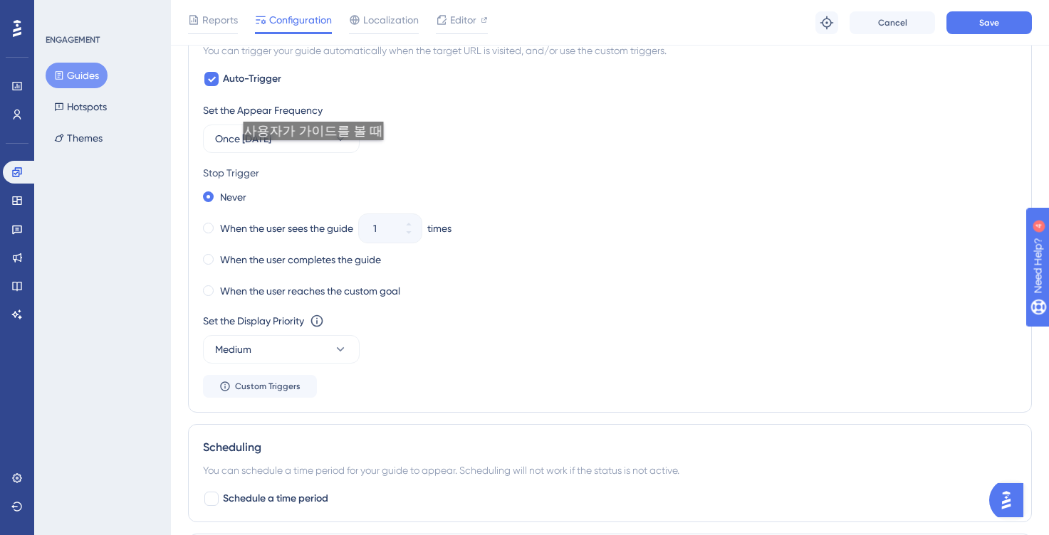
click at [310, 154] on div "Set the Appear Frequency Once in 1 day Stop Trigger Never When the user sees th…" at bounding box center [610, 250] width 814 height 296
click at [305, 142] on button "Once in 1 day" at bounding box center [281, 139] width 157 height 28
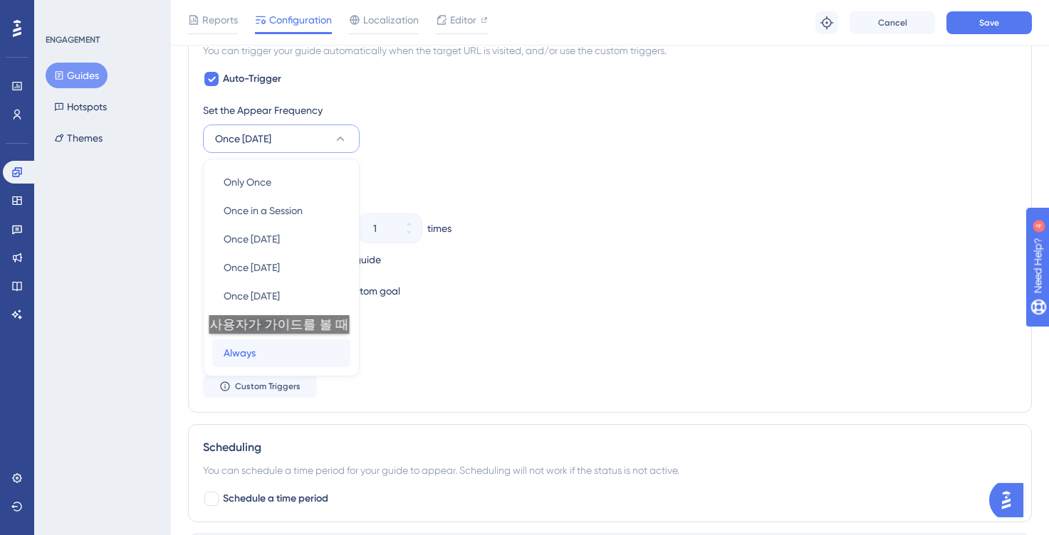
click at [275, 352] on div "Always Always" at bounding box center [281, 353] width 115 height 28
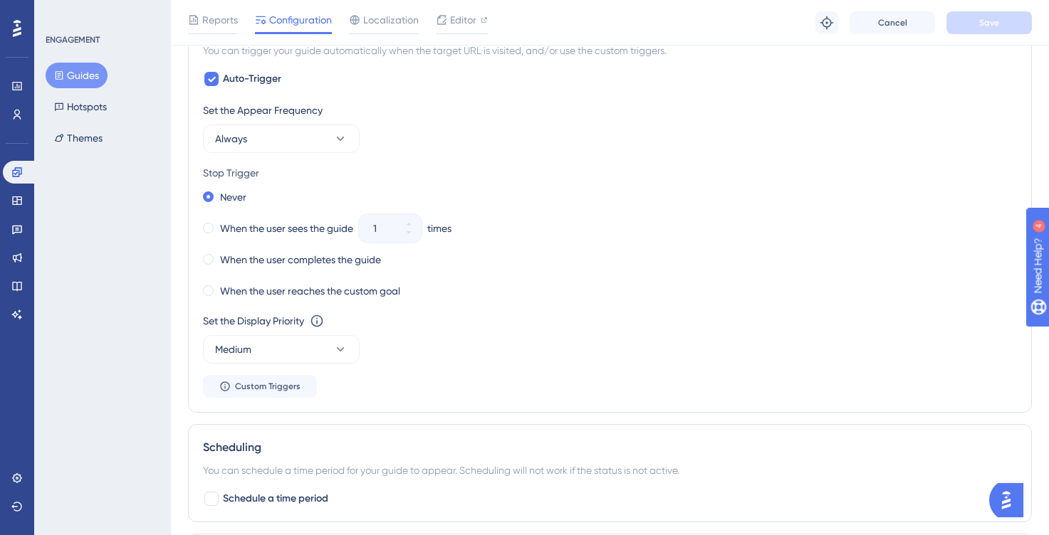
click at [510, 174] on div "Stop Trigger" at bounding box center [610, 172] width 814 height 17
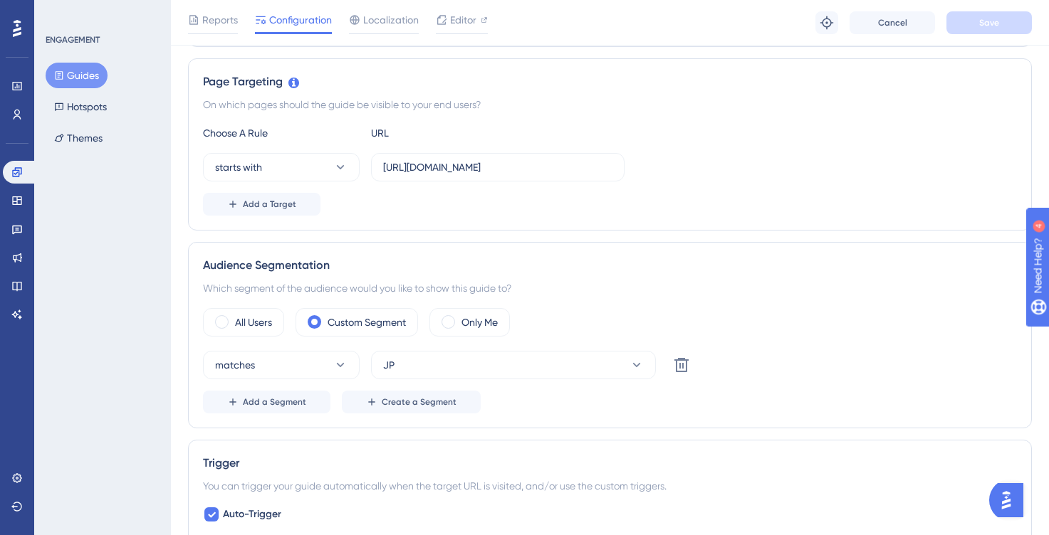
scroll to position [0, 0]
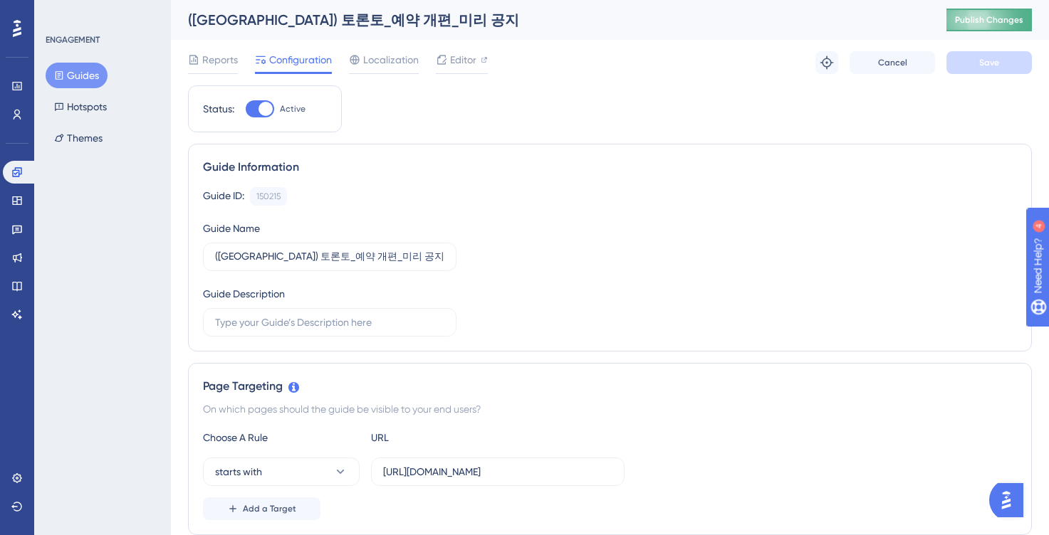
click at [987, 21] on span "Publish Changes" at bounding box center [989, 19] width 68 height 11
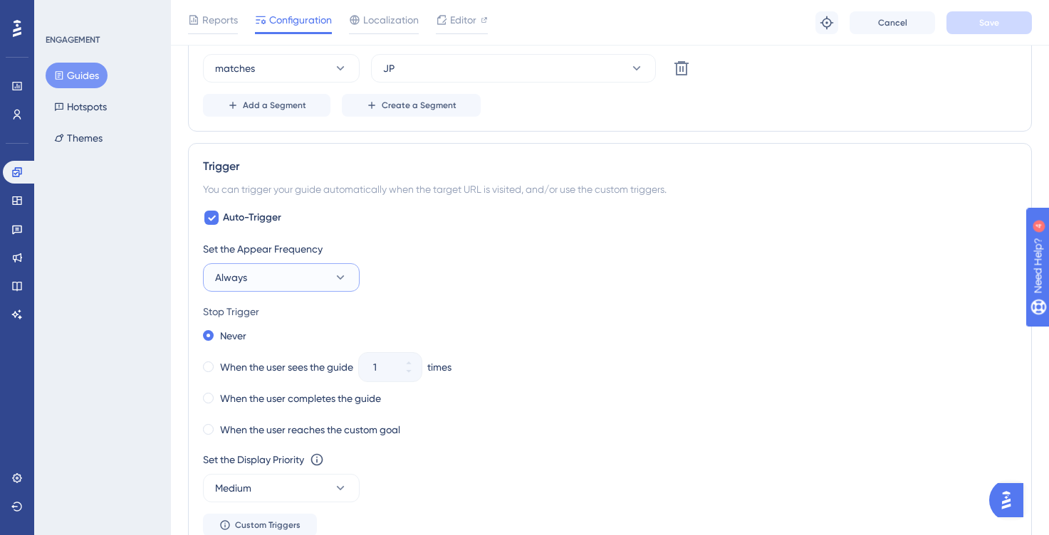
click at [325, 282] on button "Always" at bounding box center [281, 277] width 157 height 28
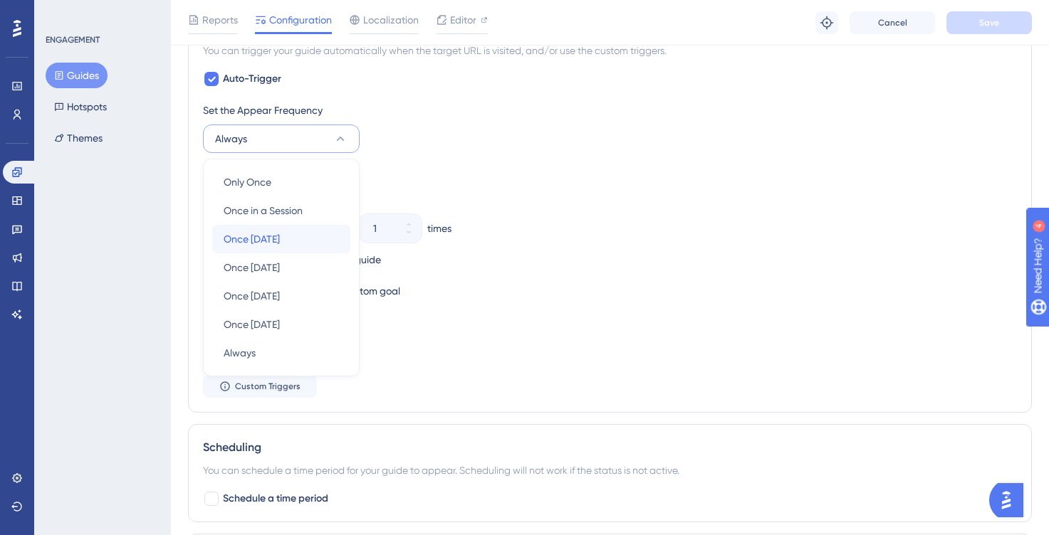
click at [308, 231] on div "Once in 1 day Once in 1 day" at bounding box center [281, 239] width 115 height 28
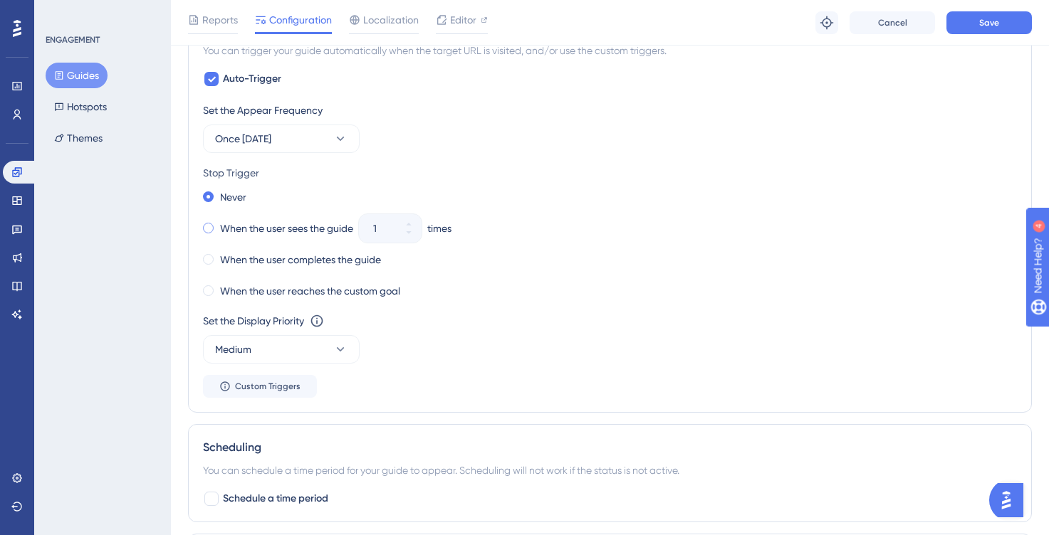
click at [293, 229] on label "When the user sees the guide" at bounding box center [286, 228] width 133 height 17
click at [963, 31] on button "Save" at bounding box center [988, 22] width 85 height 23
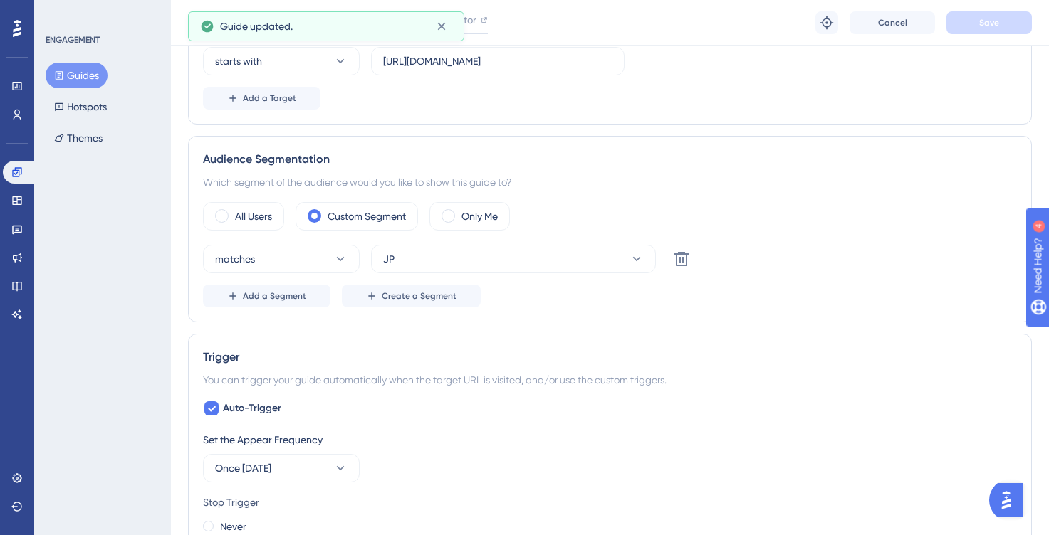
scroll to position [0, 0]
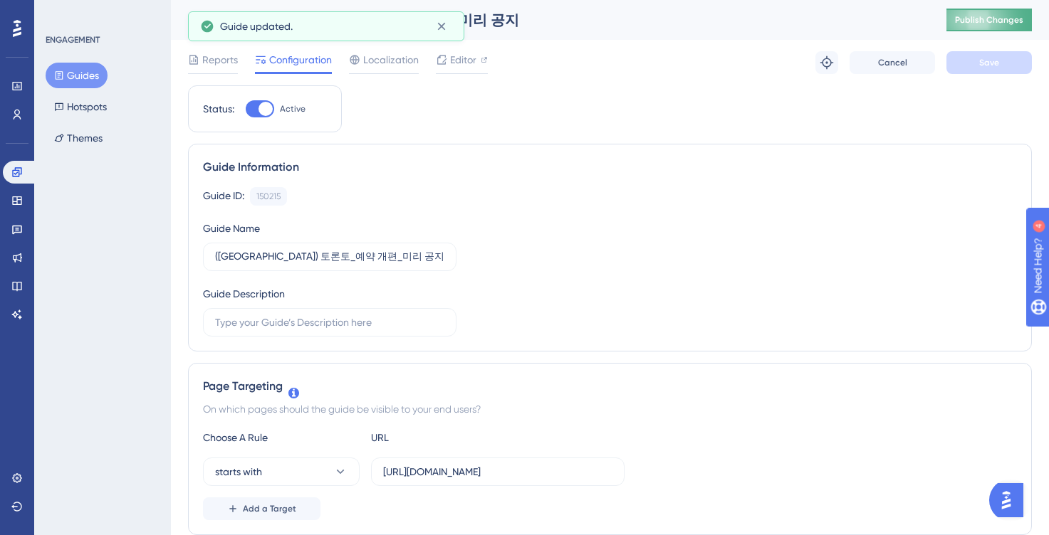
click at [993, 21] on span "Publish Changes" at bounding box center [989, 19] width 68 height 11
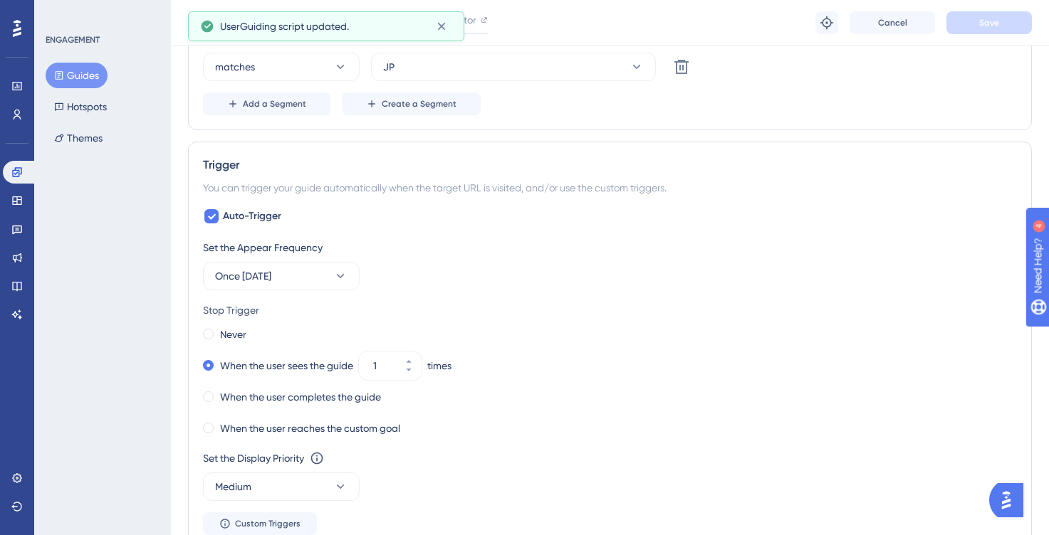
scroll to position [826, 0]
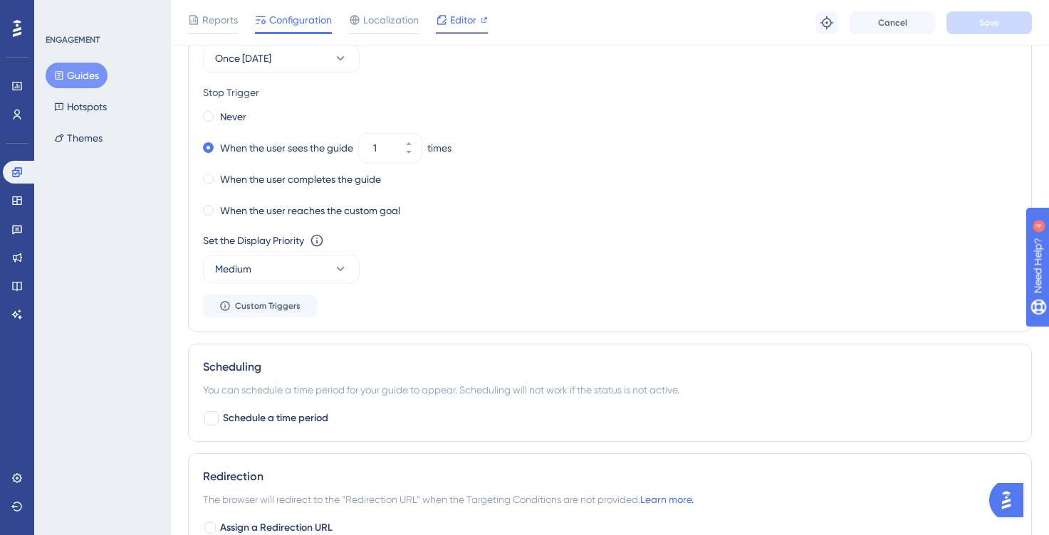
click at [458, 12] on span "Editor" at bounding box center [463, 19] width 26 height 17
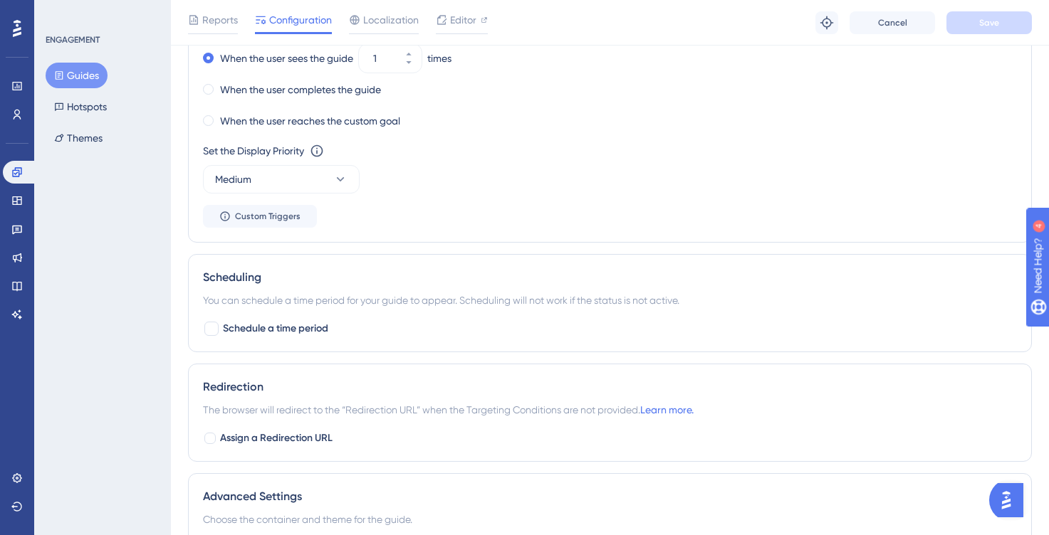
scroll to position [883, 0]
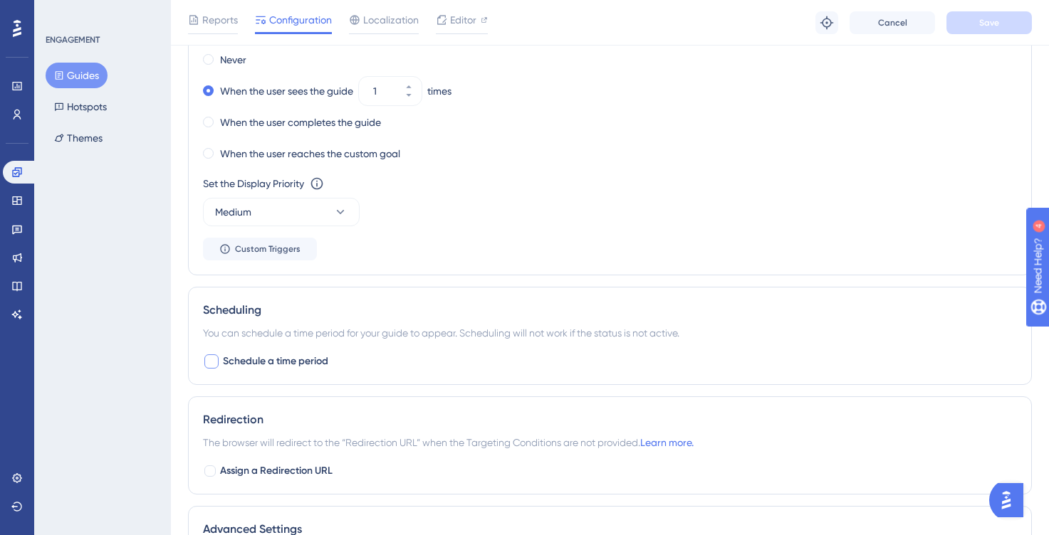
click at [213, 364] on div at bounding box center [211, 362] width 14 height 14
checkbox input "true"
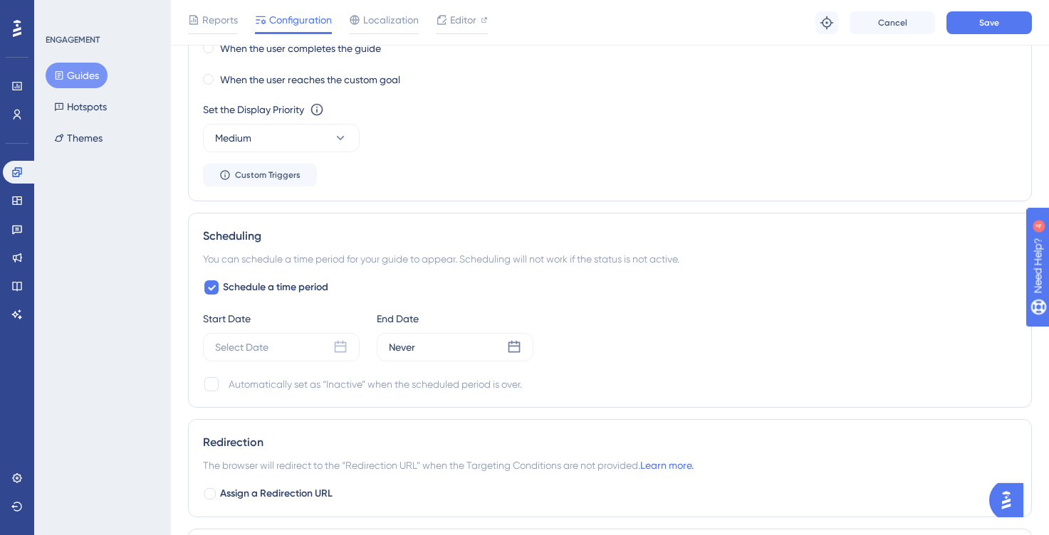
scroll to position [985, 0]
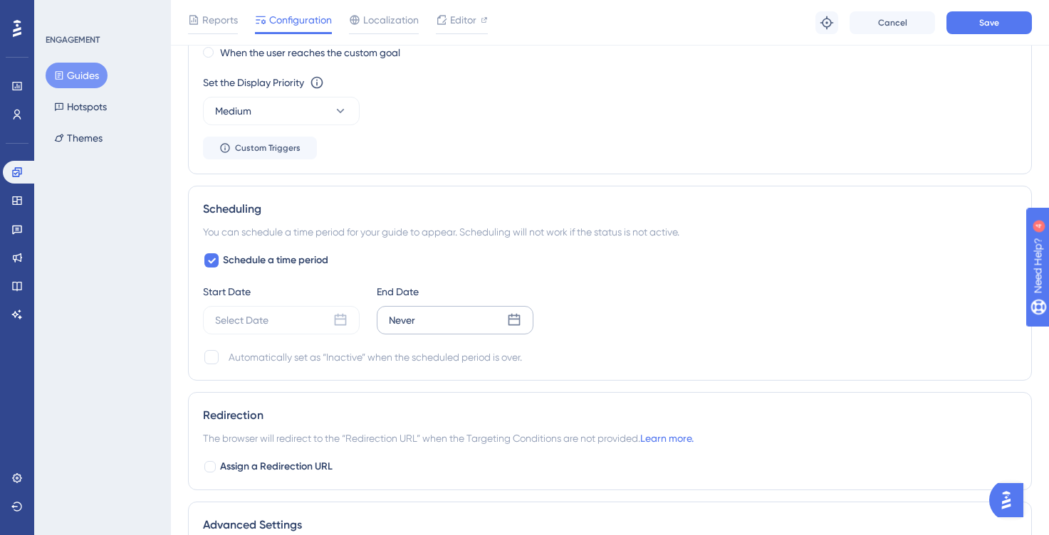
click at [448, 320] on div "Never" at bounding box center [455, 320] width 157 height 28
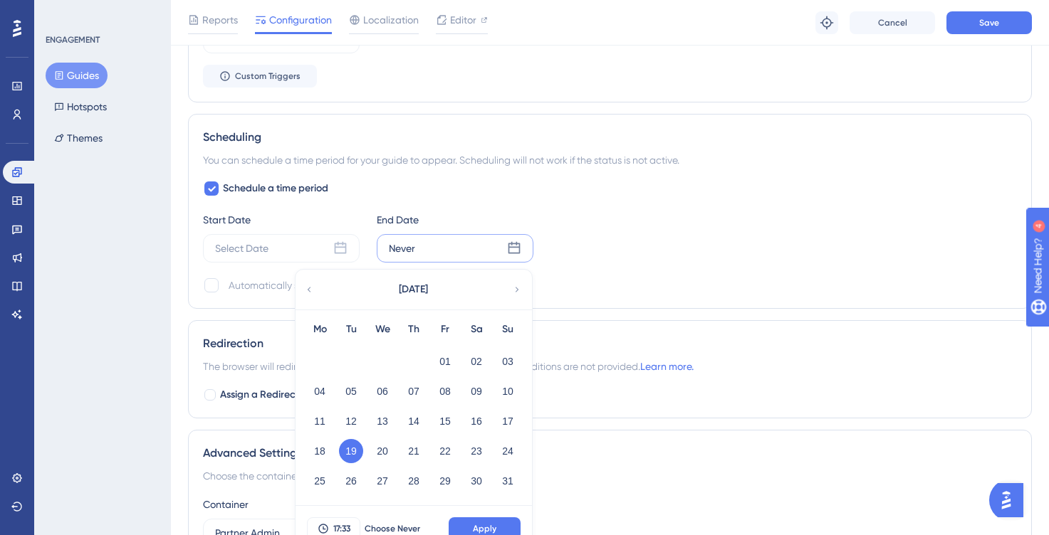
scroll to position [1084, 0]
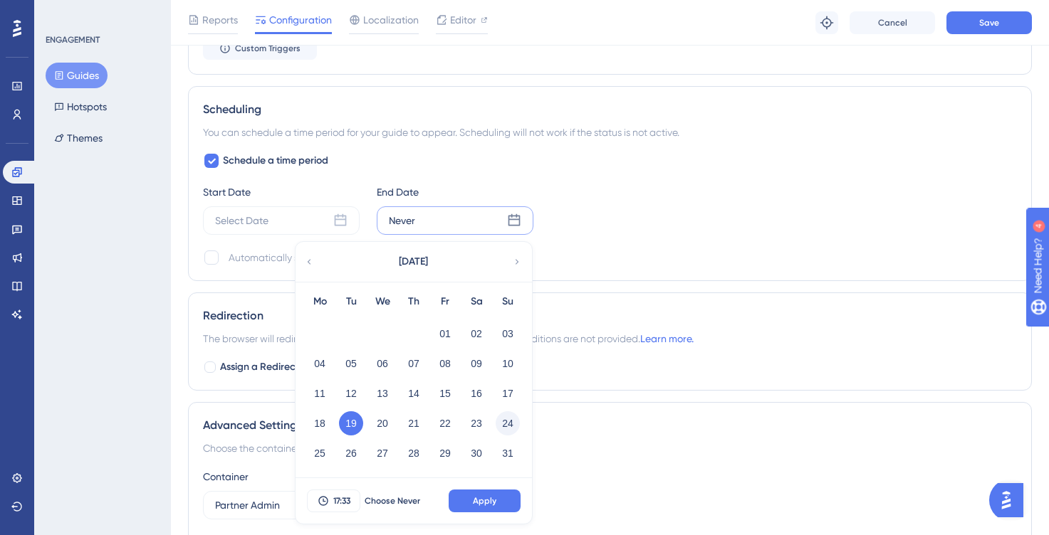
click at [506, 424] on button "24" at bounding box center [507, 423] width 24 height 24
click at [335, 506] on span "17:33" at bounding box center [341, 500] width 17 height 11
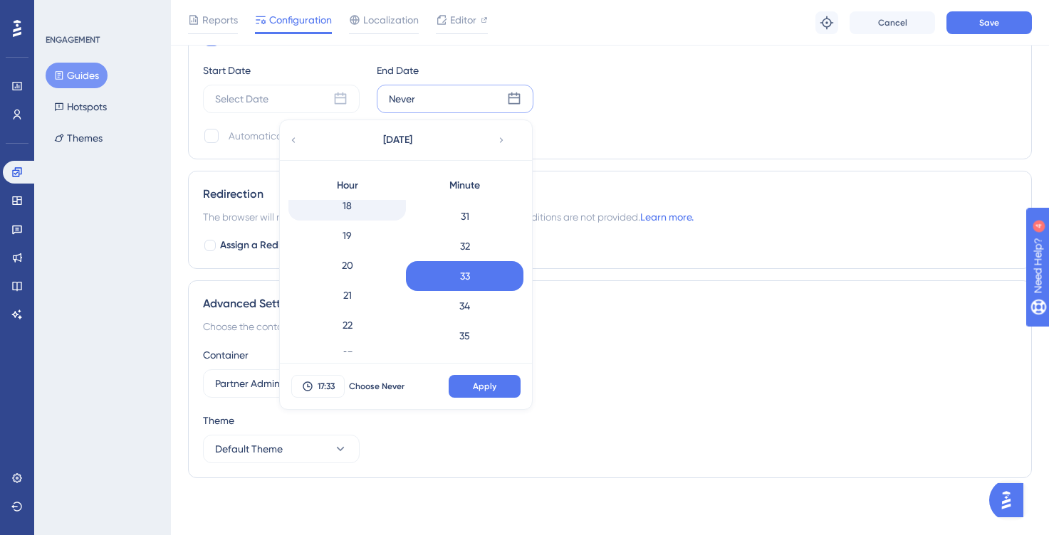
scroll to position [552, 0]
click at [352, 261] on div "20" at bounding box center [346, 261] width 117 height 30
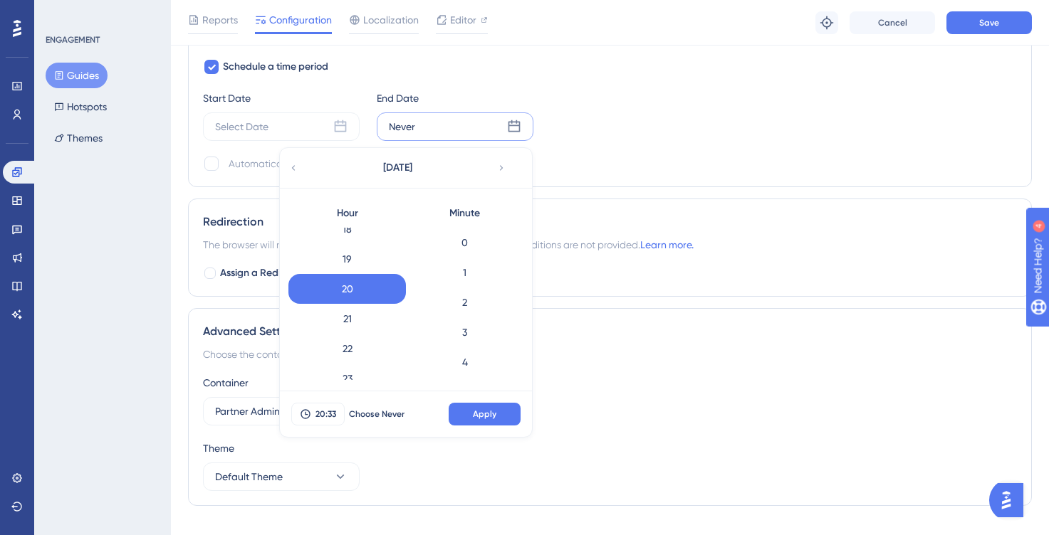
scroll to position [1171, 0]
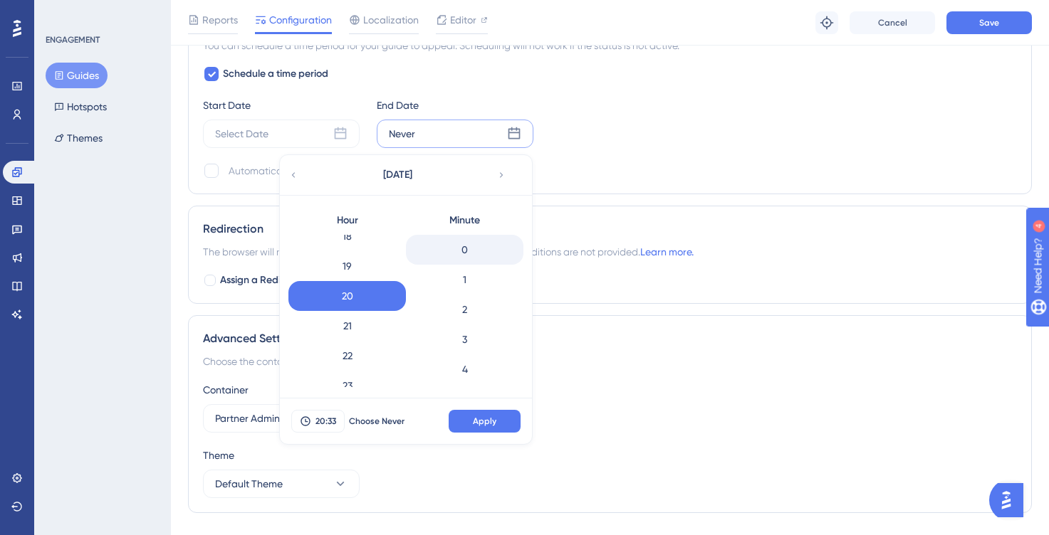
click at [471, 254] on div "0" at bounding box center [464, 250] width 117 height 30
click at [497, 427] on button "Apply" at bounding box center [484, 421] width 72 height 23
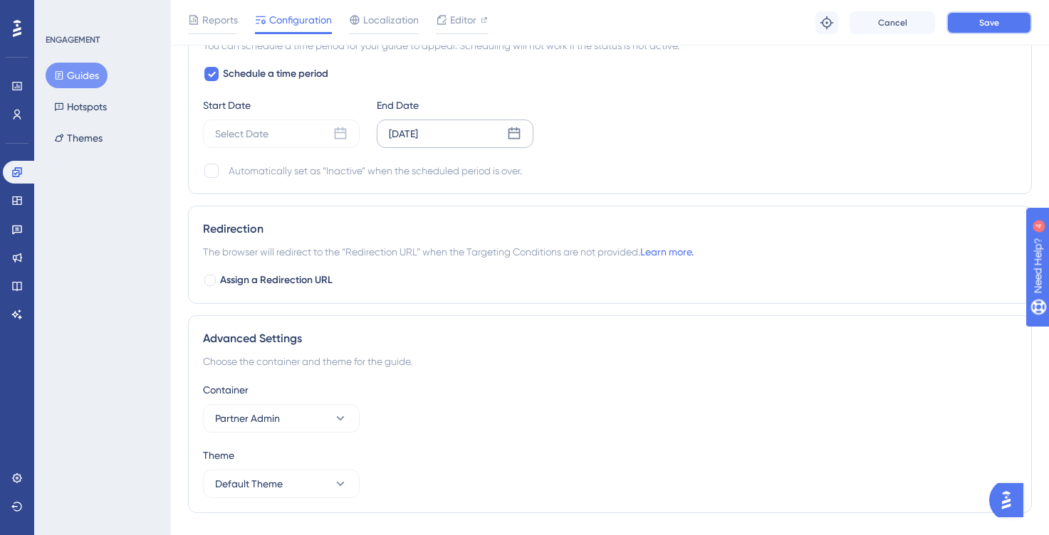
click at [965, 20] on button "Save" at bounding box center [988, 22] width 85 height 23
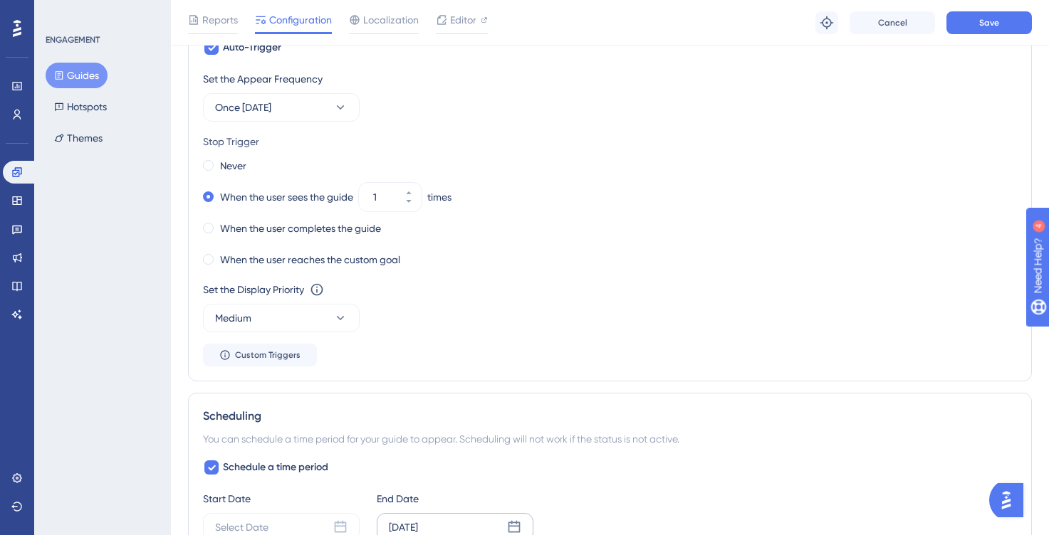
scroll to position [980, 0]
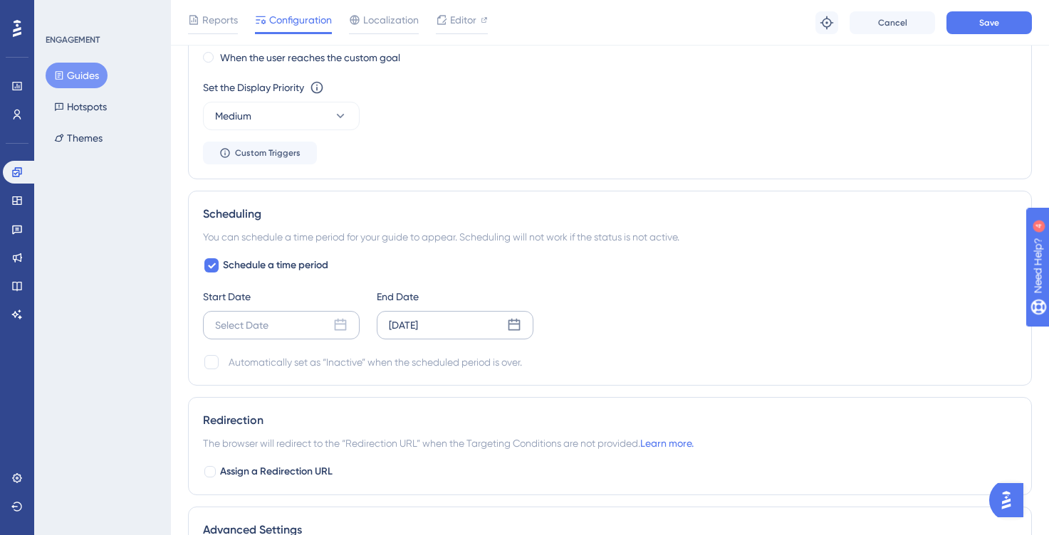
click at [243, 331] on div "Select Date" at bounding box center [241, 325] width 53 height 17
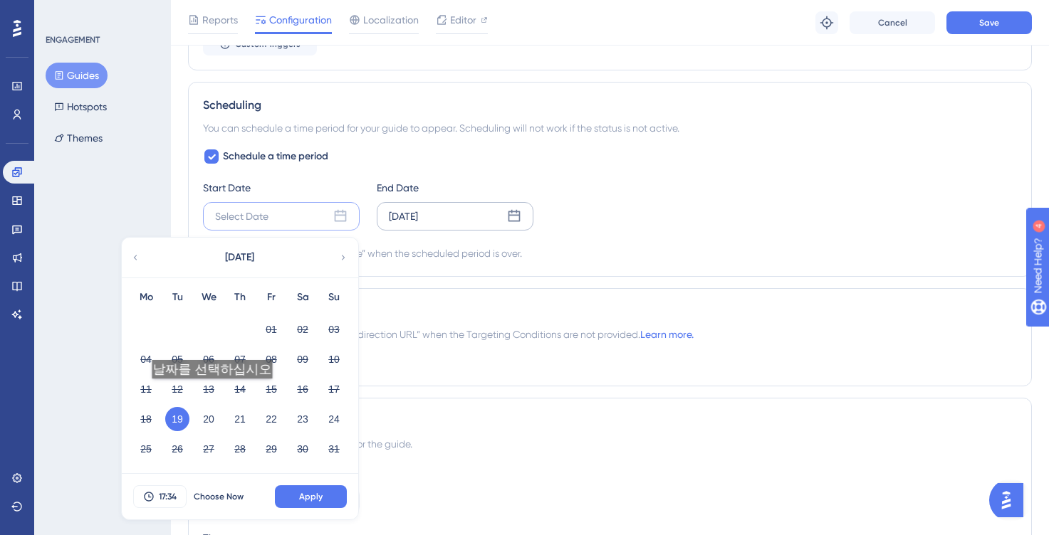
scroll to position [1106, 0]
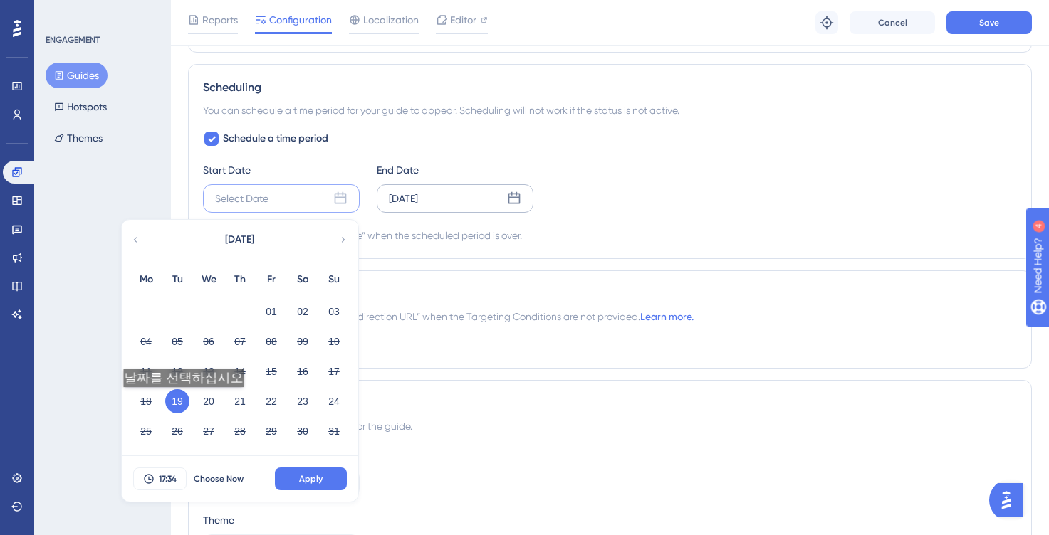
click at [182, 401] on button "19" at bounding box center [177, 401] width 24 height 24
click at [318, 478] on span "Apply" at bounding box center [310, 478] width 23 height 11
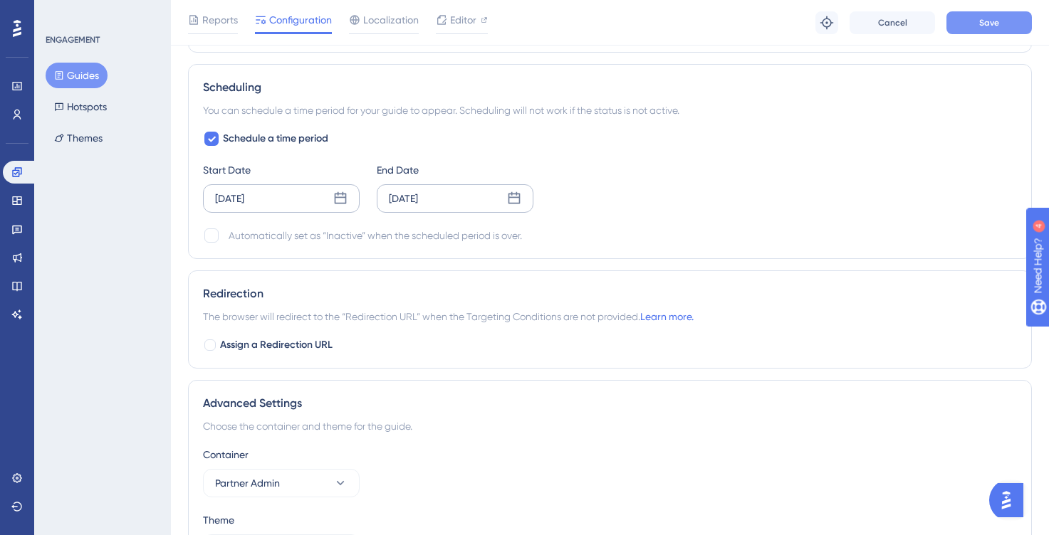
click at [992, 22] on span "Save" at bounding box center [989, 22] width 20 height 11
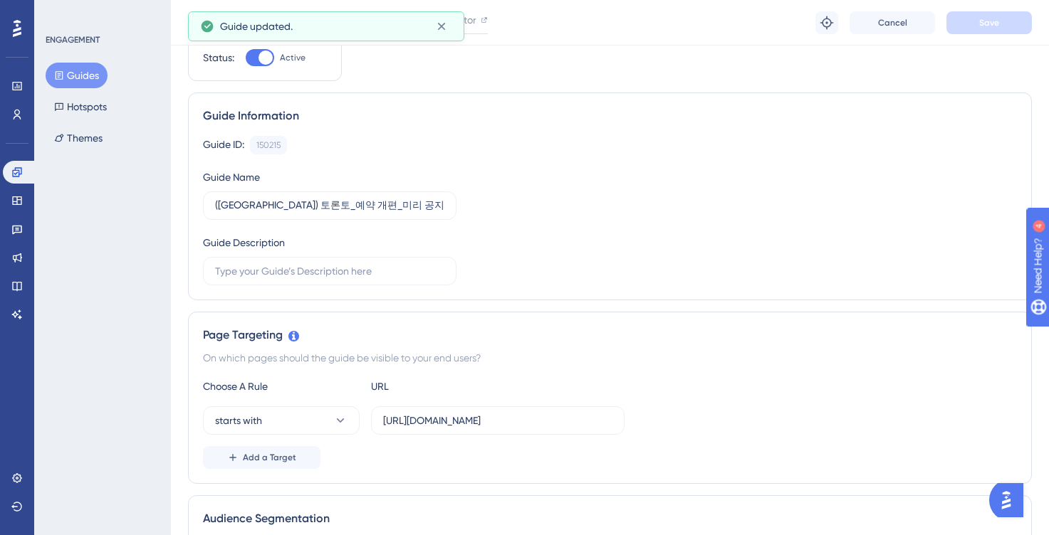
scroll to position [0, 0]
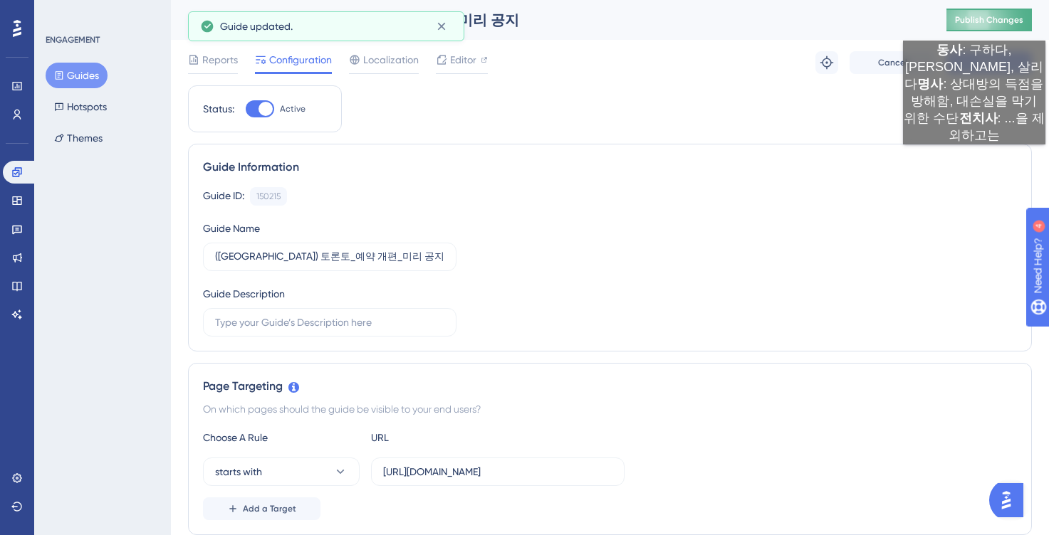
click at [990, 26] on button "Publish Changes" at bounding box center [988, 20] width 85 height 23
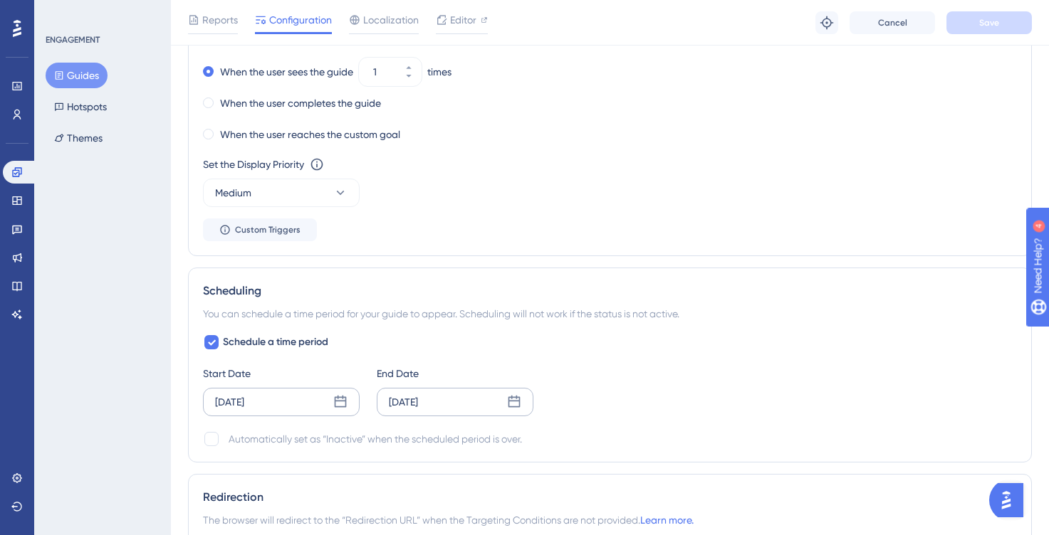
scroll to position [936, 0]
